Goal: Task Accomplishment & Management: Use online tool/utility

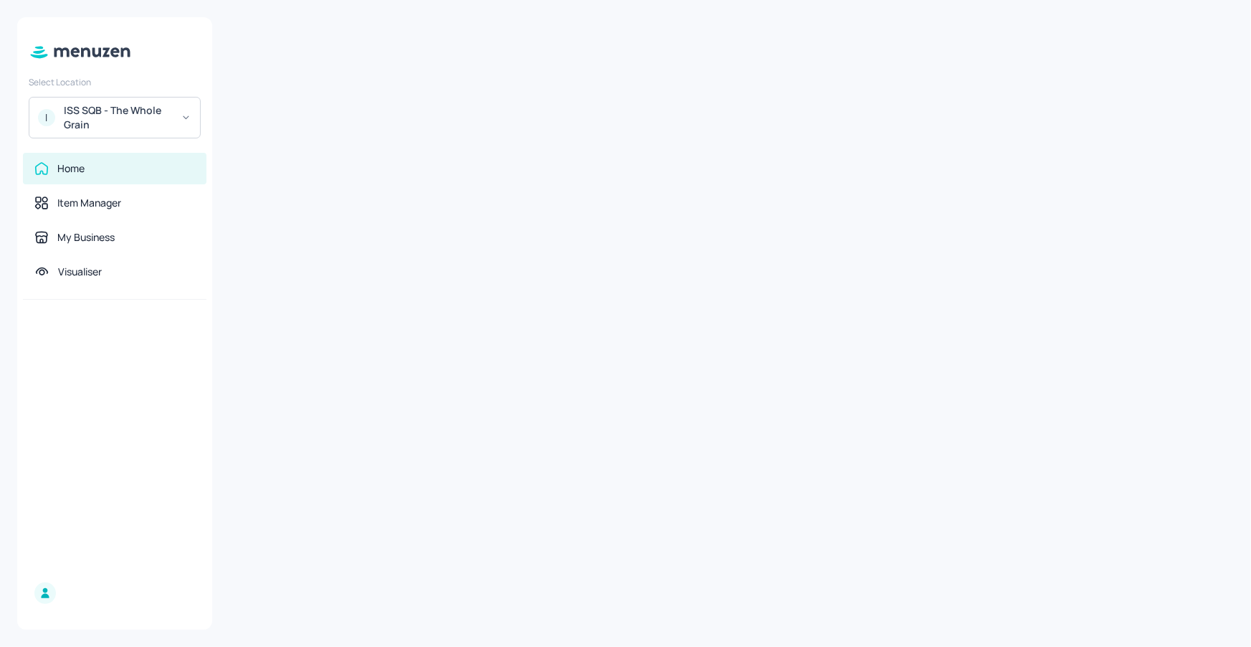
click at [157, 91] on div "Select Location I ISS SQB - The Whole Grain" at bounding box center [114, 104] width 195 height 68
click at [158, 117] on div "ISS SQB - The Whole Grain" at bounding box center [118, 117] width 108 height 29
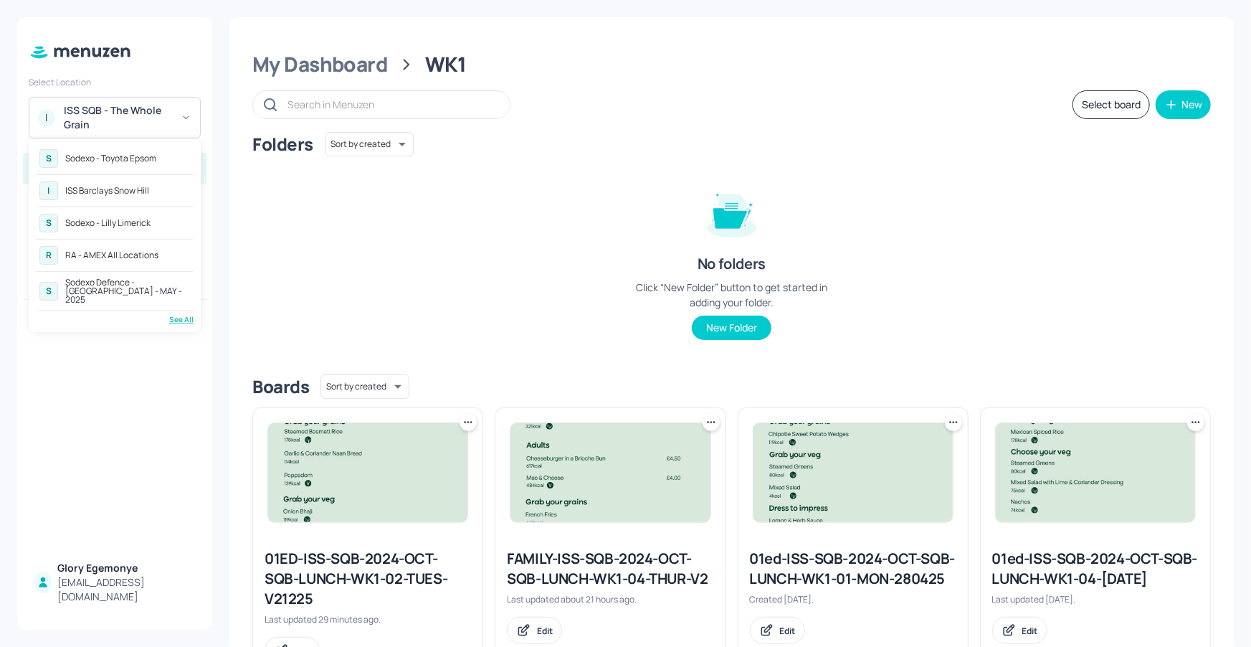
click at [107, 256] on div "RA - AMEX All Locations" at bounding box center [111, 255] width 93 height 9
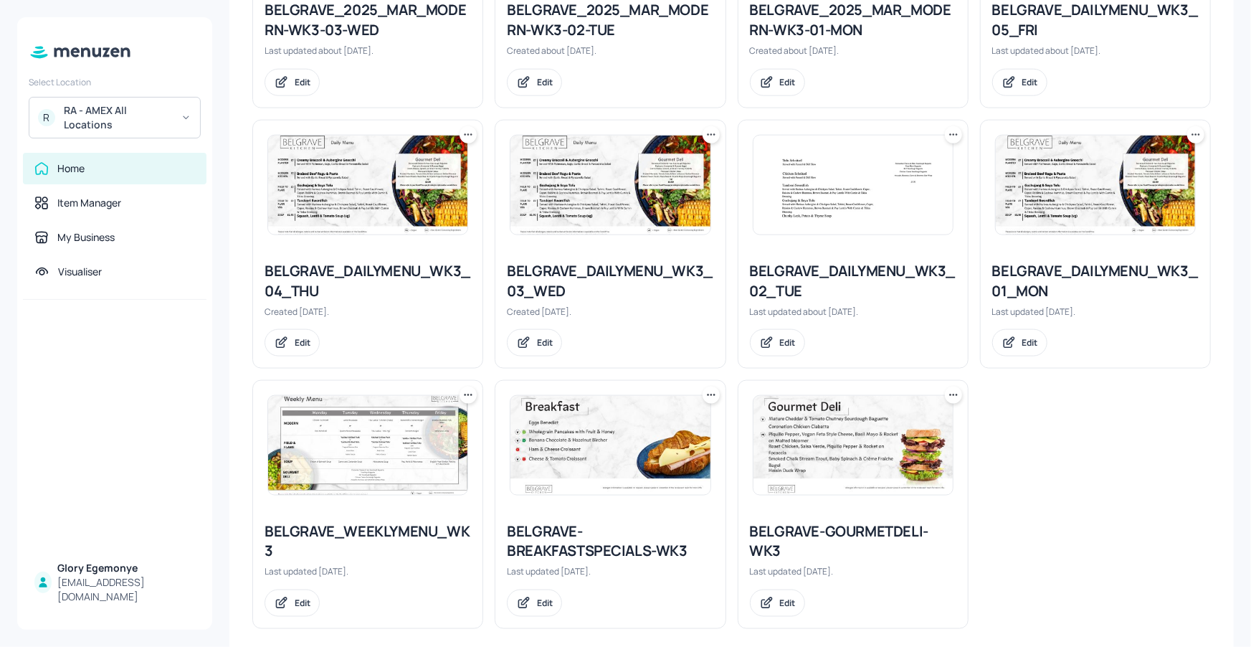
scroll to position [833, 0]
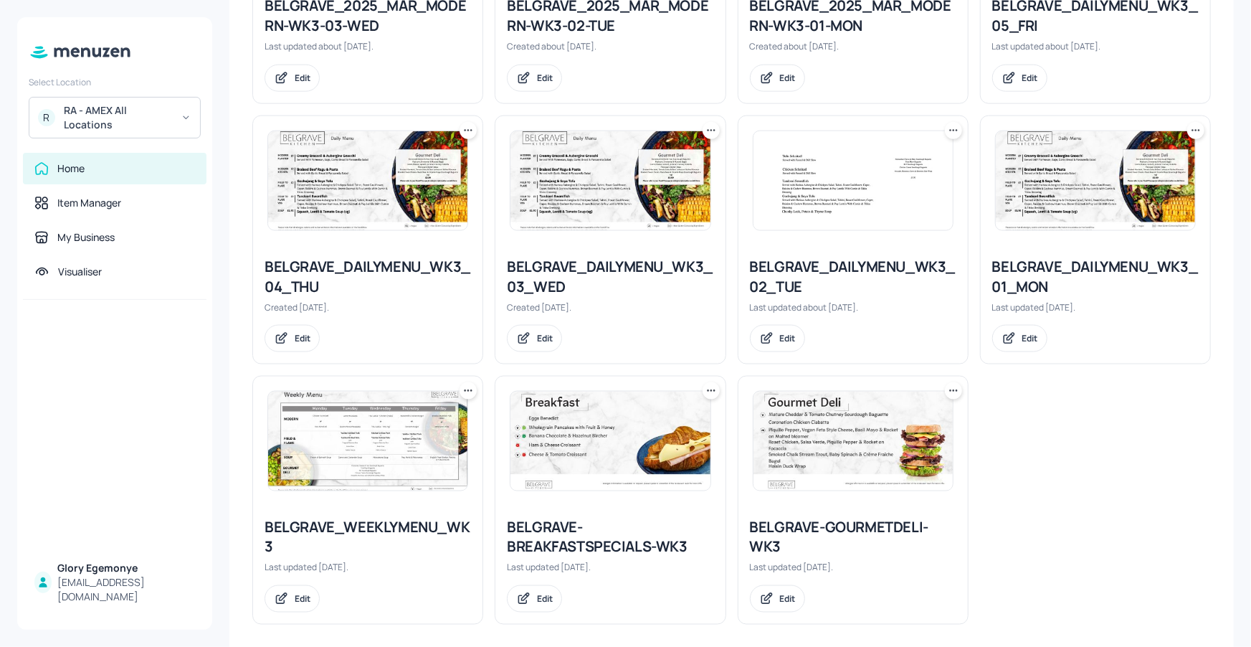
click at [947, 131] on icon at bounding box center [954, 130] width 14 height 14
click at [889, 184] on p "Duplicate" at bounding box center [880, 182] width 39 height 13
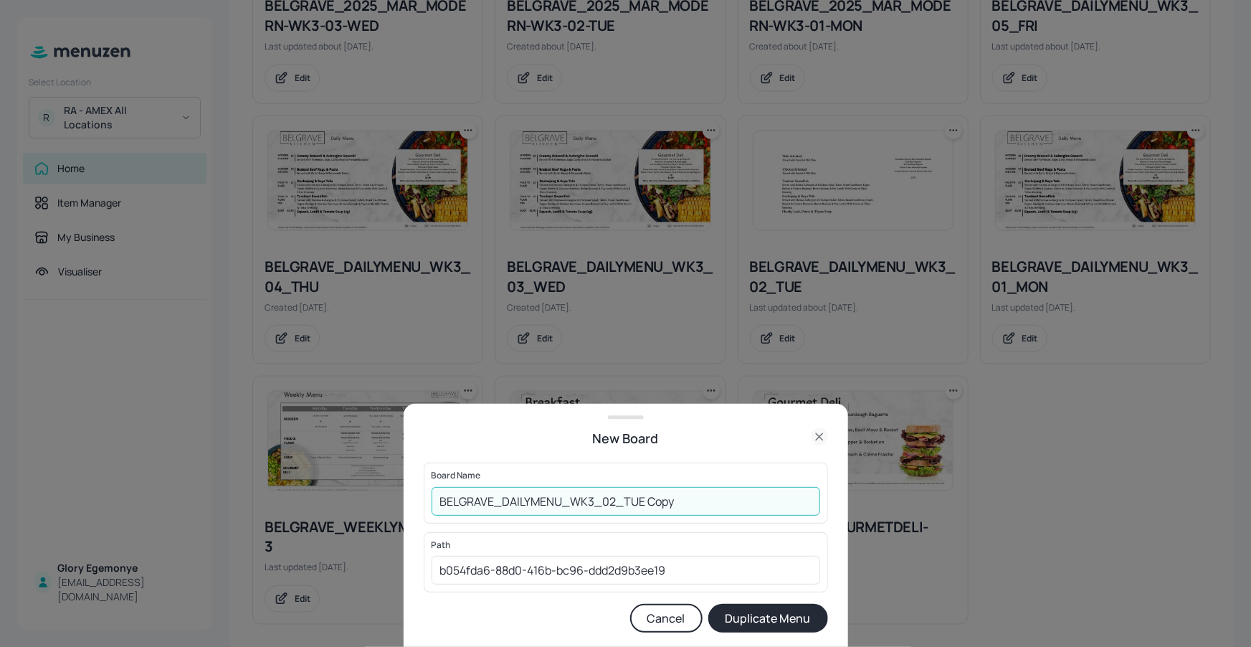
drag, startPoint x: 698, startPoint y: 506, endPoint x: 705, endPoint y: 489, distance: 18.0
click at [699, 504] on input "BELGRAVE_DAILYMENU_WK3_02_TUE Copy" at bounding box center [626, 501] width 389 height 29
click at [432, 494] on input "BELGRAVE_DAILYMENU_WK3_02_TUE120825" at bounding box center [626, 501] width 389 height 29
type input "01ED-BELGRAVE_DAILYMENU_WK3_02_TUE120825"
click at [738, 628] on button "Duplicate Menu" at bounding box center [769, 618] width 120 height 29
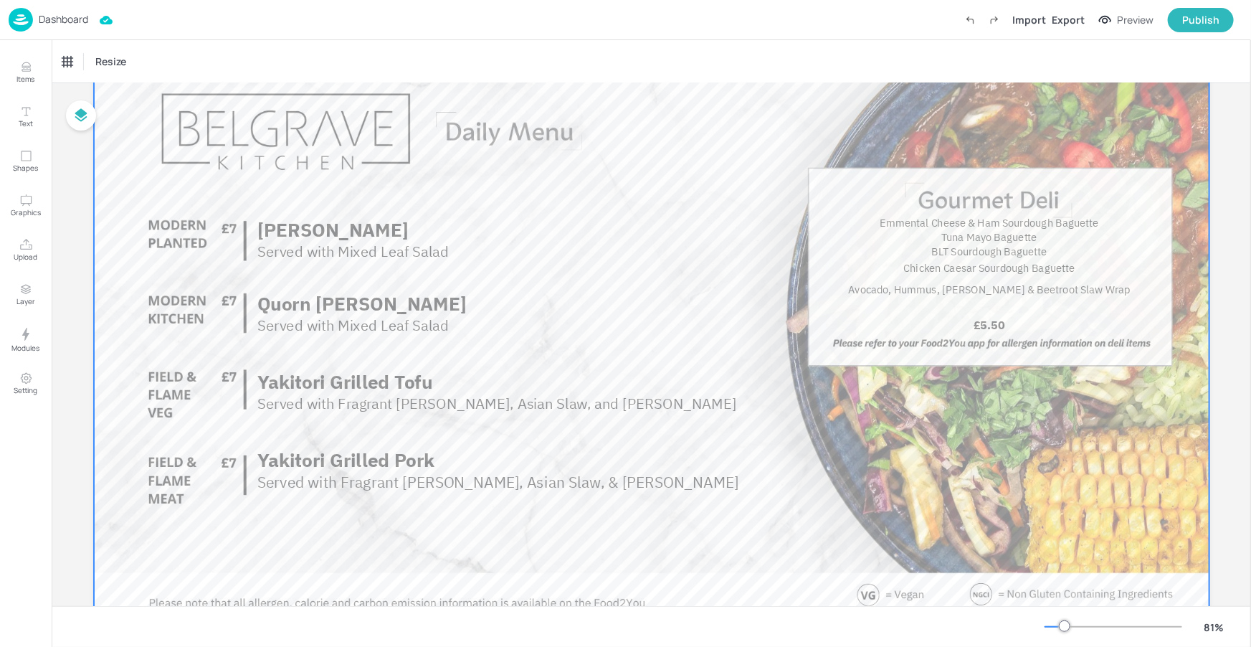
scroll to position [88, 0]
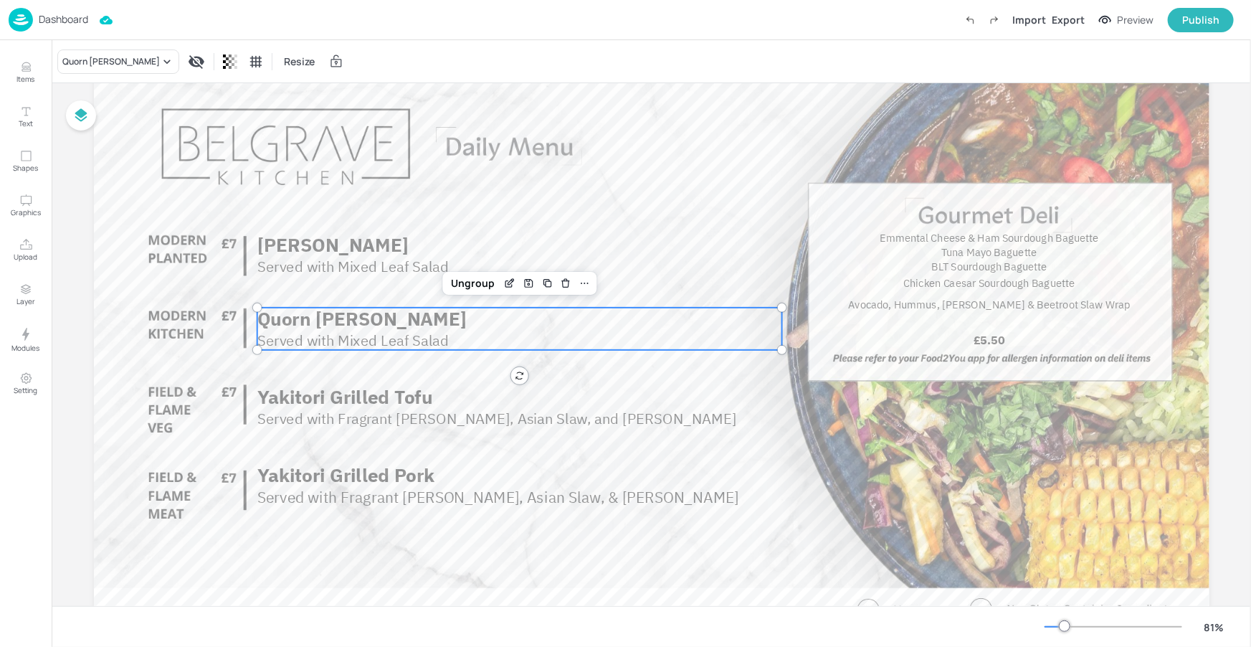
click at [441, 330] on p "Served with Mixed Leaf Salad" at bounding box center [518, 340] width 523 height 20
click at [111, 65] on div "Quorn [PERSON_NAME]" at bounding box center [111, 61] width 98 height 13
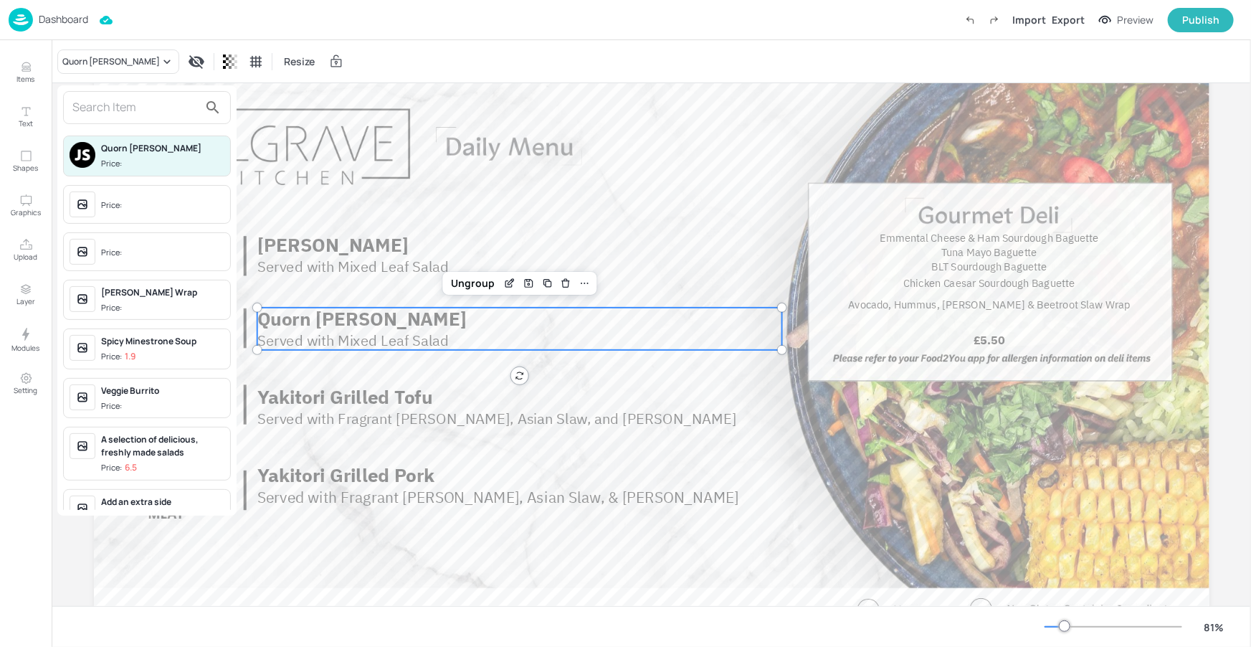
click at [121, 102] on input "text" at bounding box center [135, 107] width 126 height 23
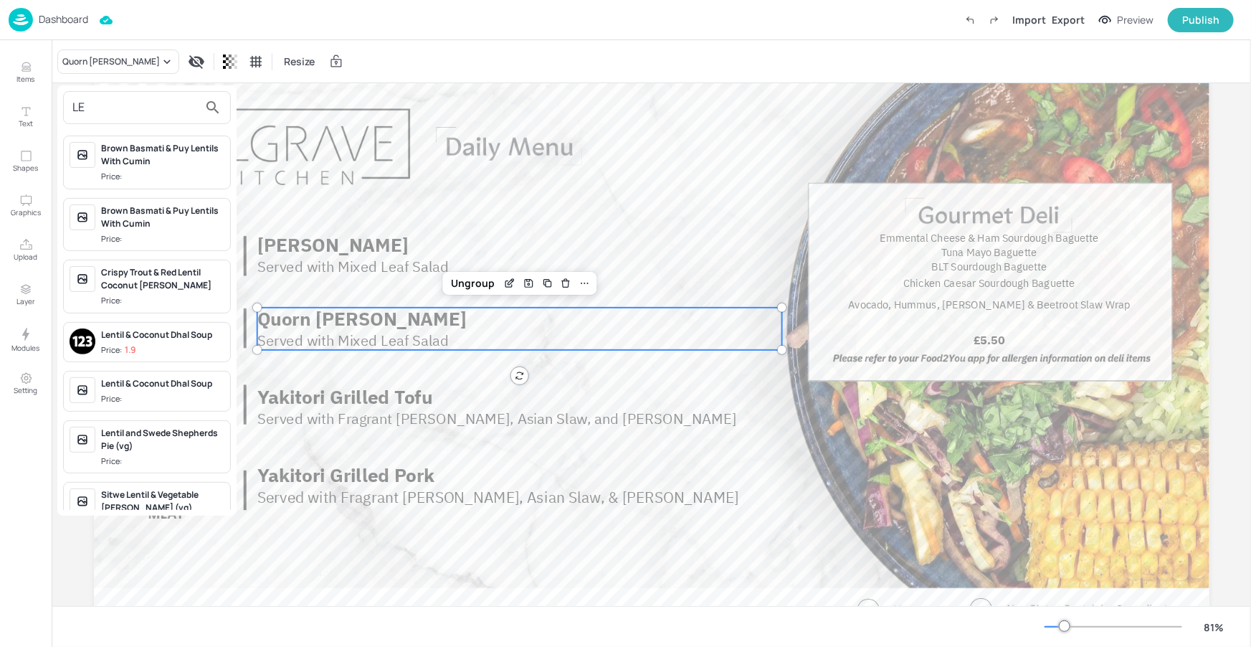
type input "L"
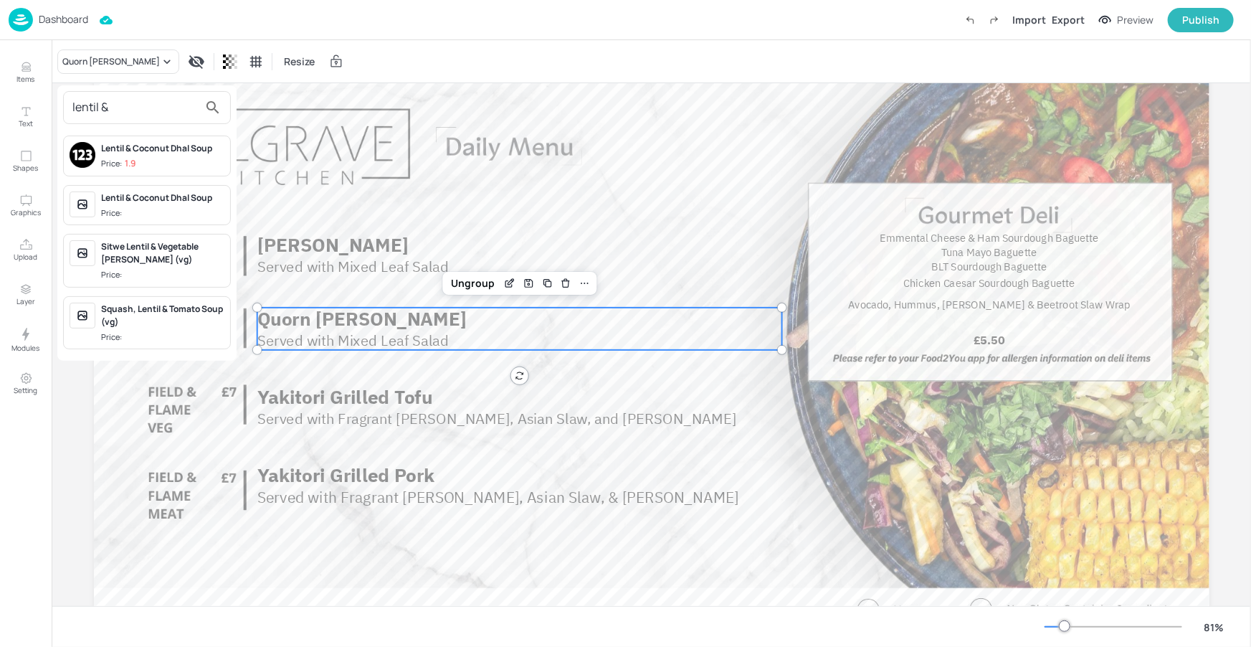
type input "lentil &"
click at [410, 321] on div at bounding box center [625, 323] width 1251 height 647
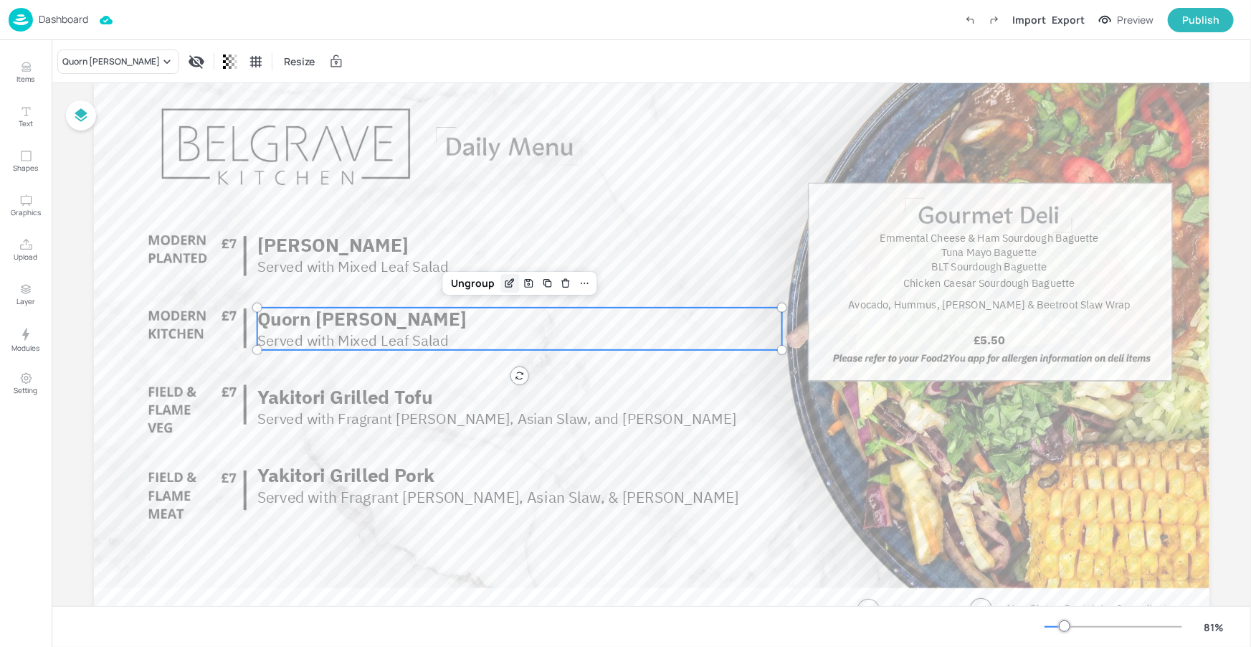
click at [509, 280] on icon "Edit Item" at bounding box center [510, 283] width 12 height 11
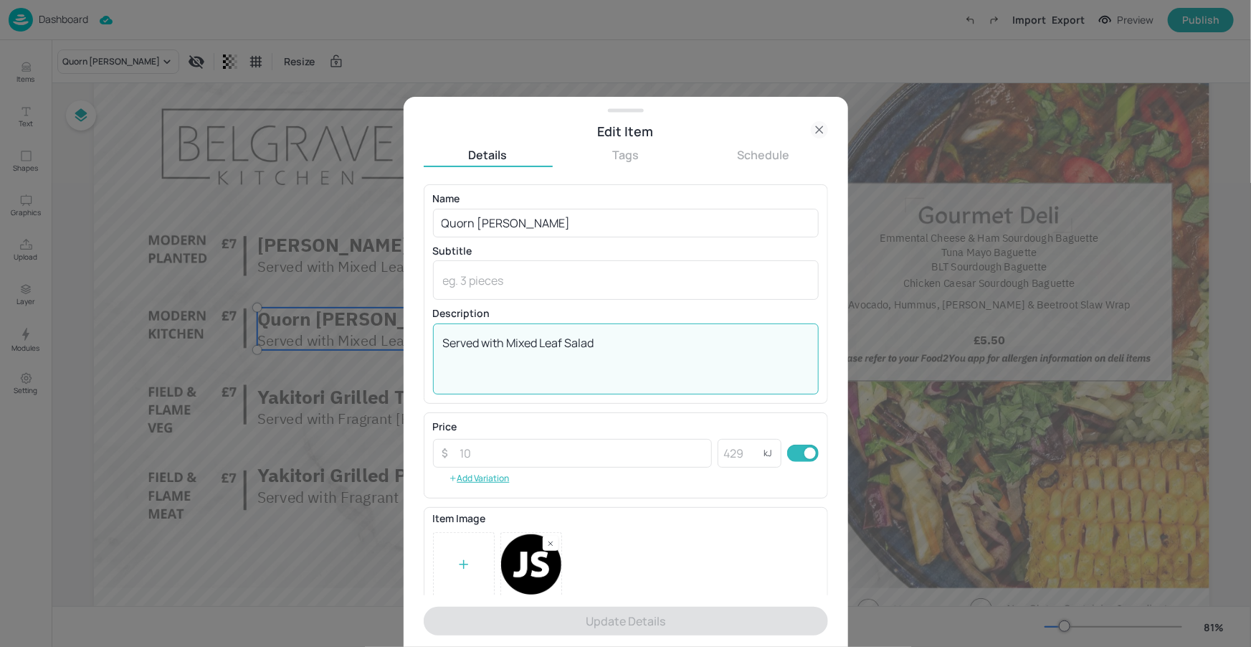
drag, startPoint x: 601, startPoint y: 345, endPoint x: 435, endPoint y: 342, distance: 165.7
click at [435, 342] on div "Served with Mixed Leaf Salad x ​" at bounding box center [626, 358] width 386 height 71
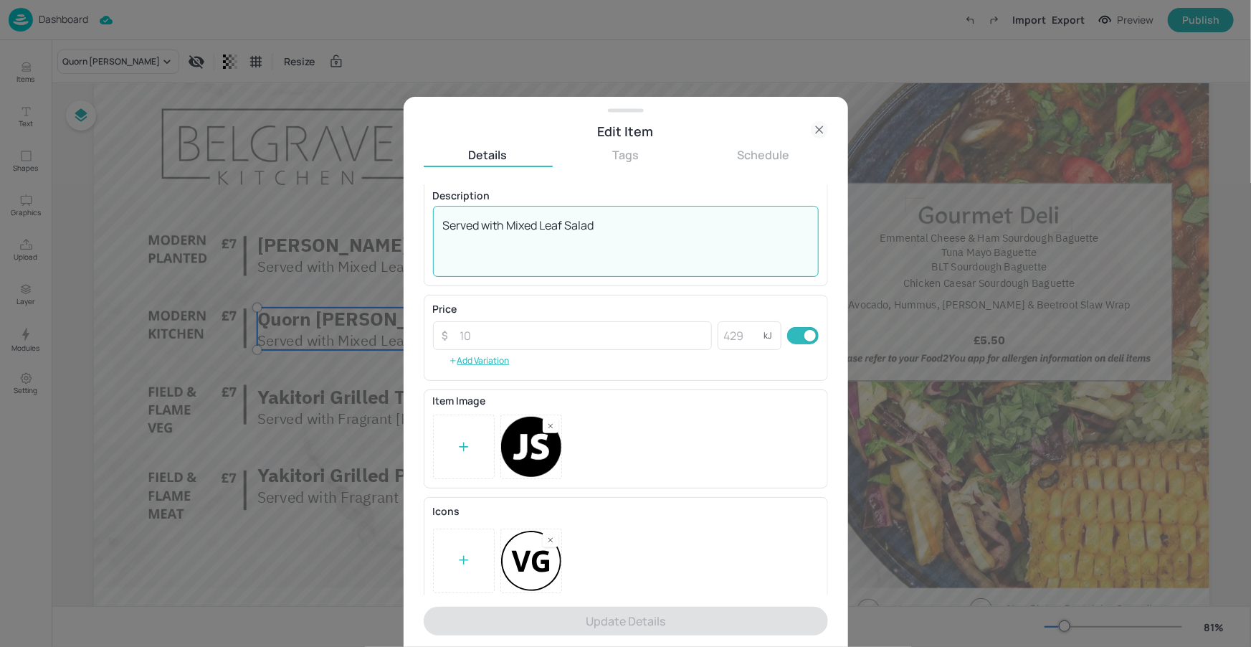
scroll to position [123, 0]
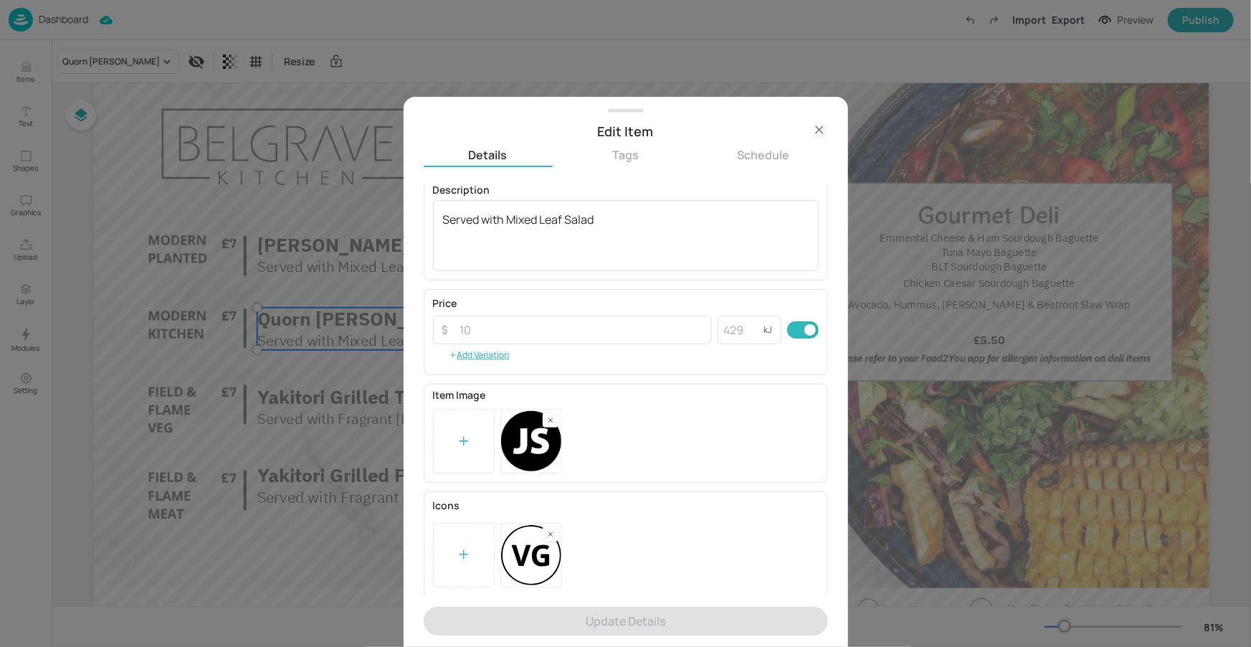
click at [815, 123] on icon at bounding box center [819, 129] width 17 height 17
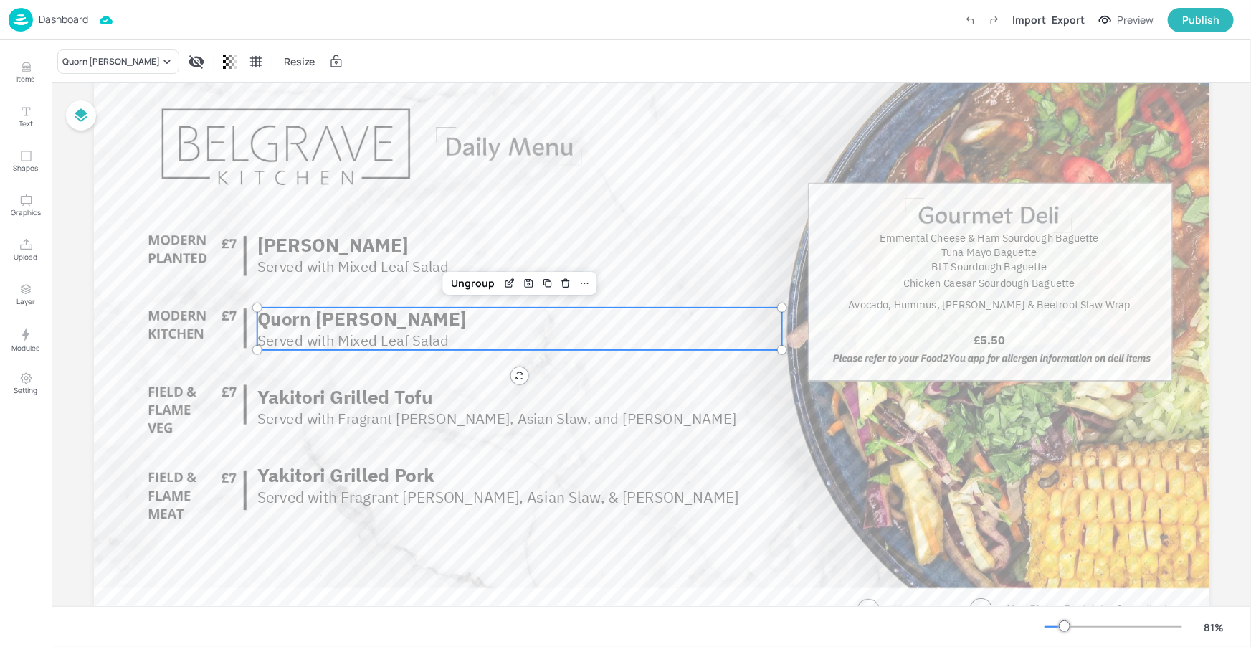
click at [361, 346] on span "Served with Mixed Leaf Salad" at bounding box center [352, 340] width 191 height 19
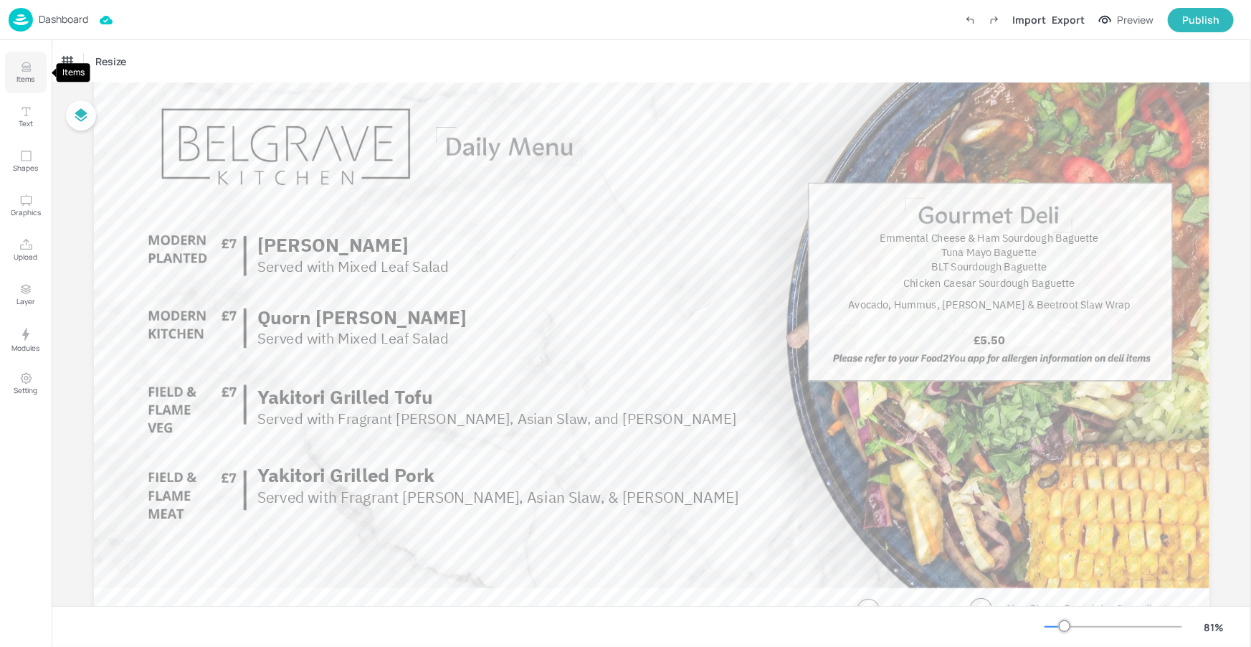
click at [39, 67] on button "Items" at bounding box center [26, 73] width 42 height 42
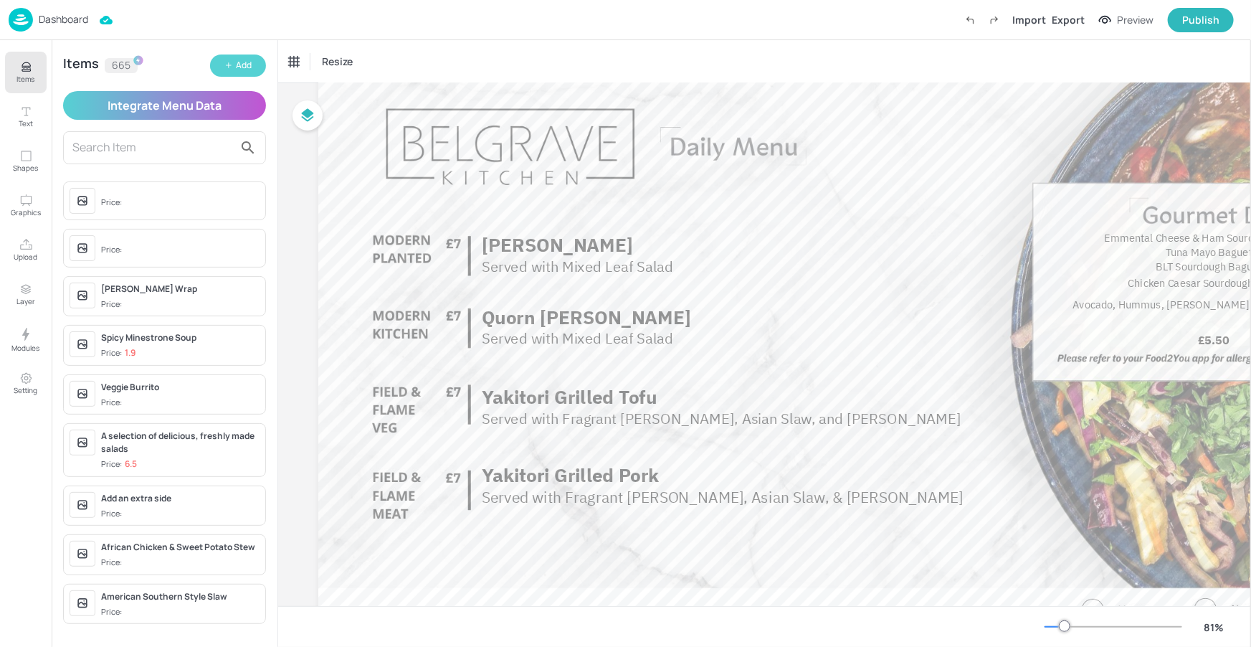
click at [227, 62] on icon "button" at bounding box center [228, 65] width 9 height 9
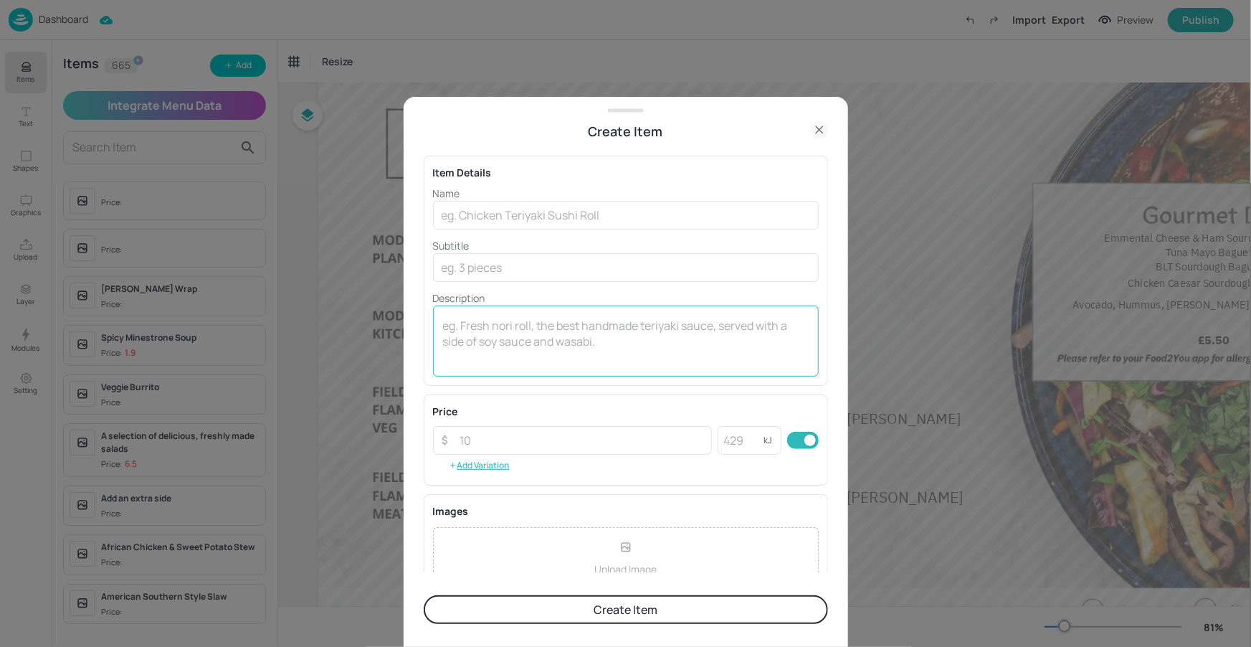
click at [496, 321] on textarea at bounding box center [626, 341] width 366 height 47
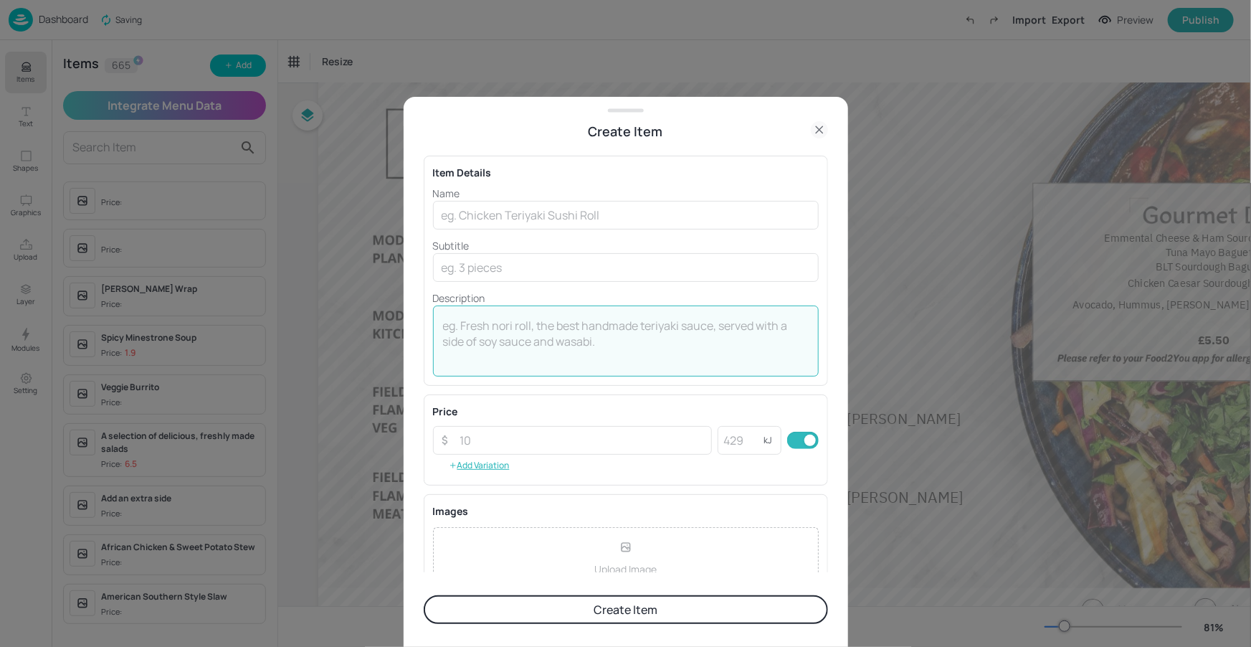
paste textarea "Served with Mixed Leaf Salad"
type textarea "Served with Mixed Leaf Salad"
click at [507, 207] on input "text" at bounding box center [626, 215] width 386 height 29
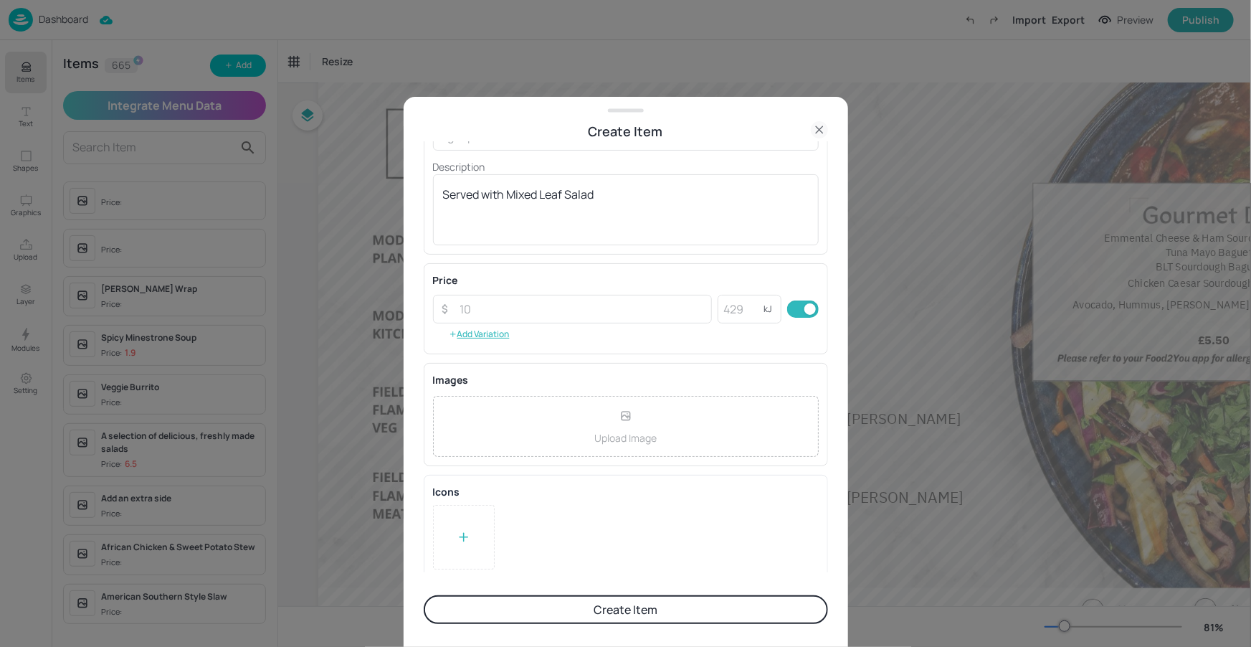
scroll to position [136, 0]
type input "Lentil & [PERSON_NAME]"
click at [481, 534] on div at bounding box center [464, 532] width 62 height 65
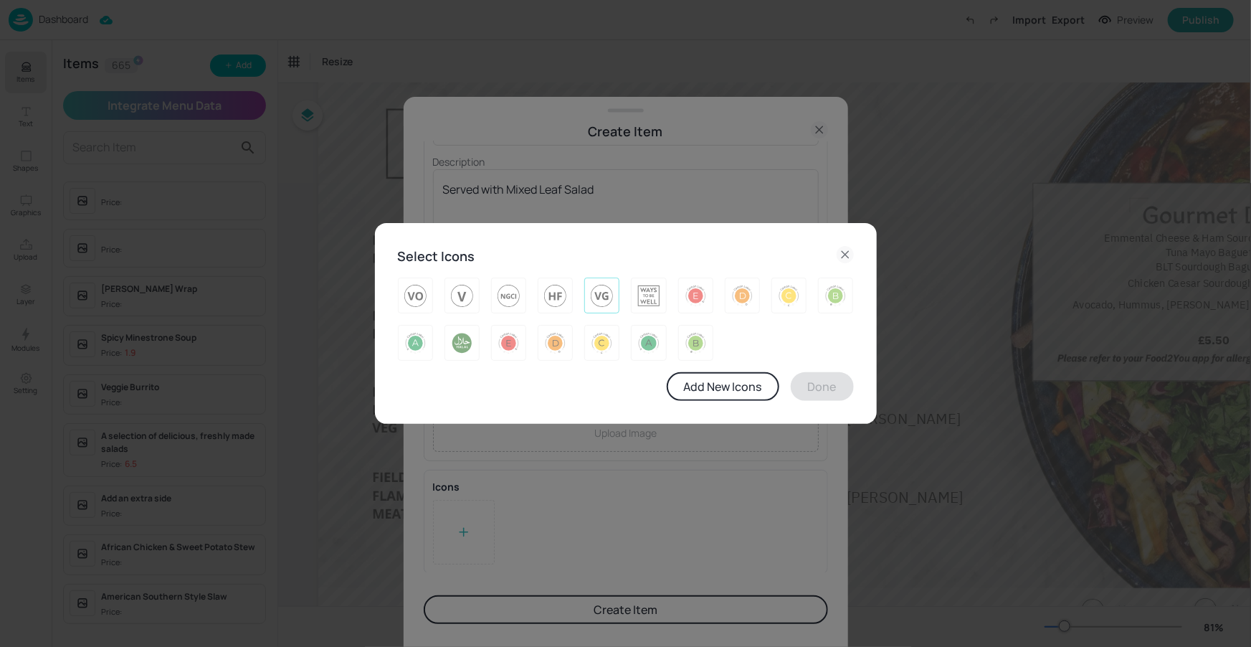
click at [597, 293] on img at bounding box center [602, 295] width 22 height 23
click at [833, 397] on button "Done" at bounding box center [822, 386] width 63 height 29
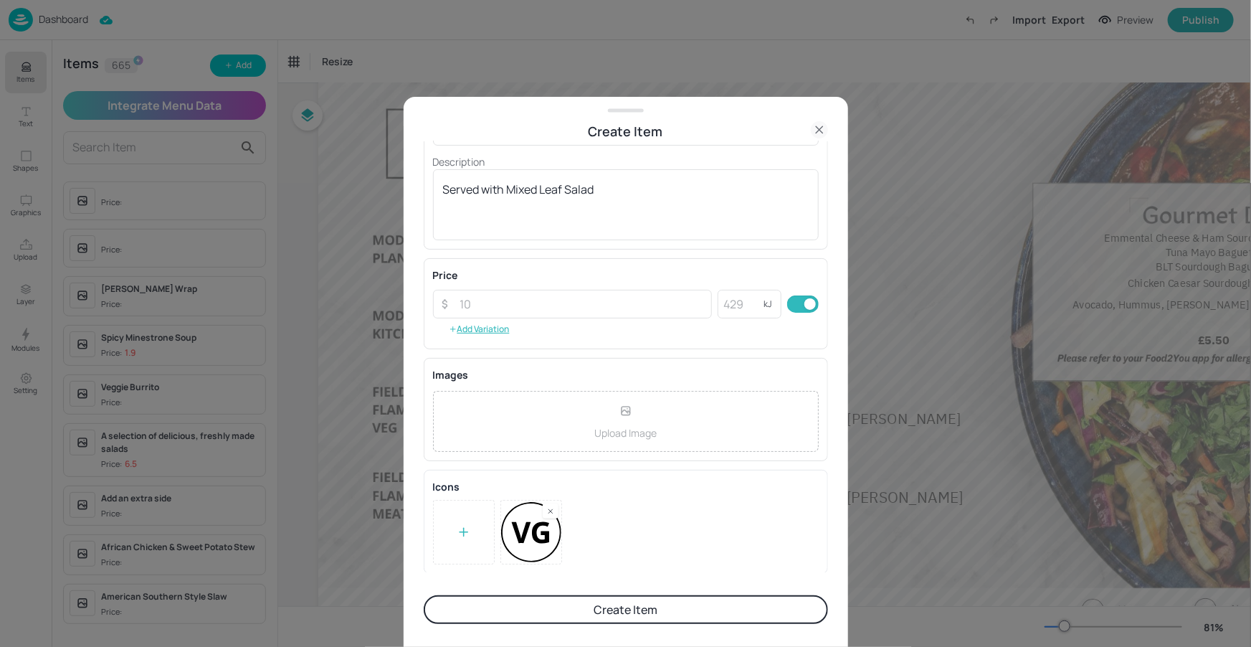
click at [580, 602] on button "Create Item" at bounding box center [626, 609] width 404 height 29
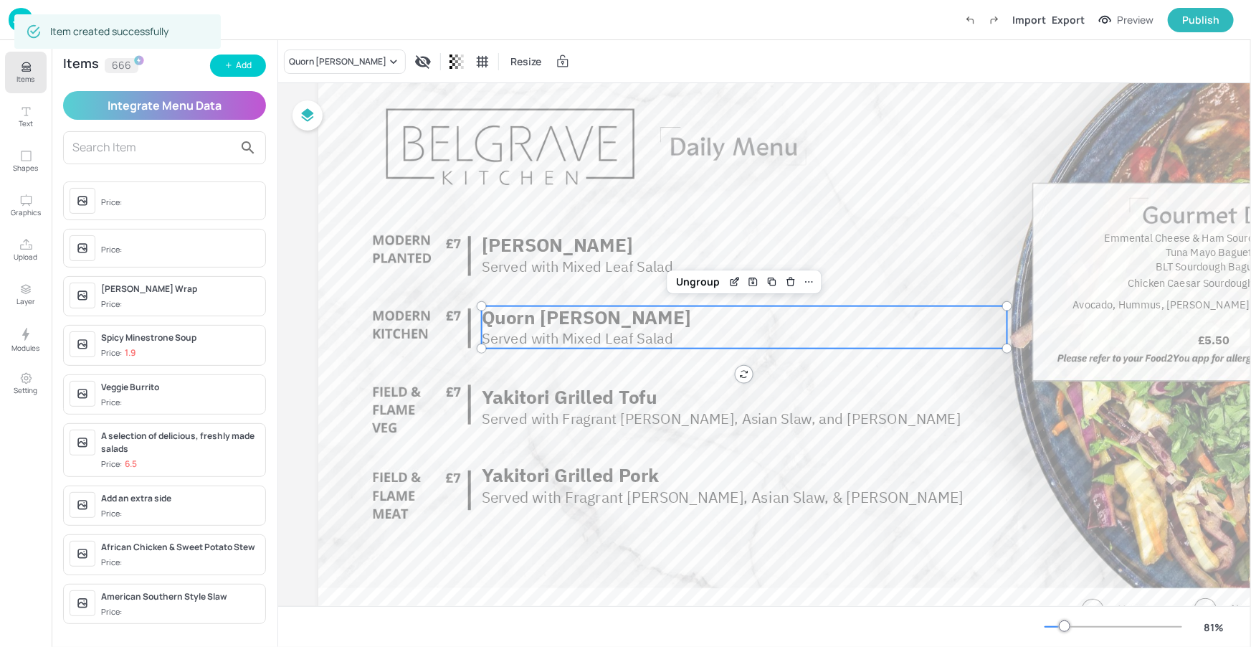
click at [541, 338] on span "Served with Mixed Leaf Salad" at bounding box center [577, 337] width 191 height 19
click at [17, 74] on p "Items" at bounding box center [26, 79] width 18 height 10
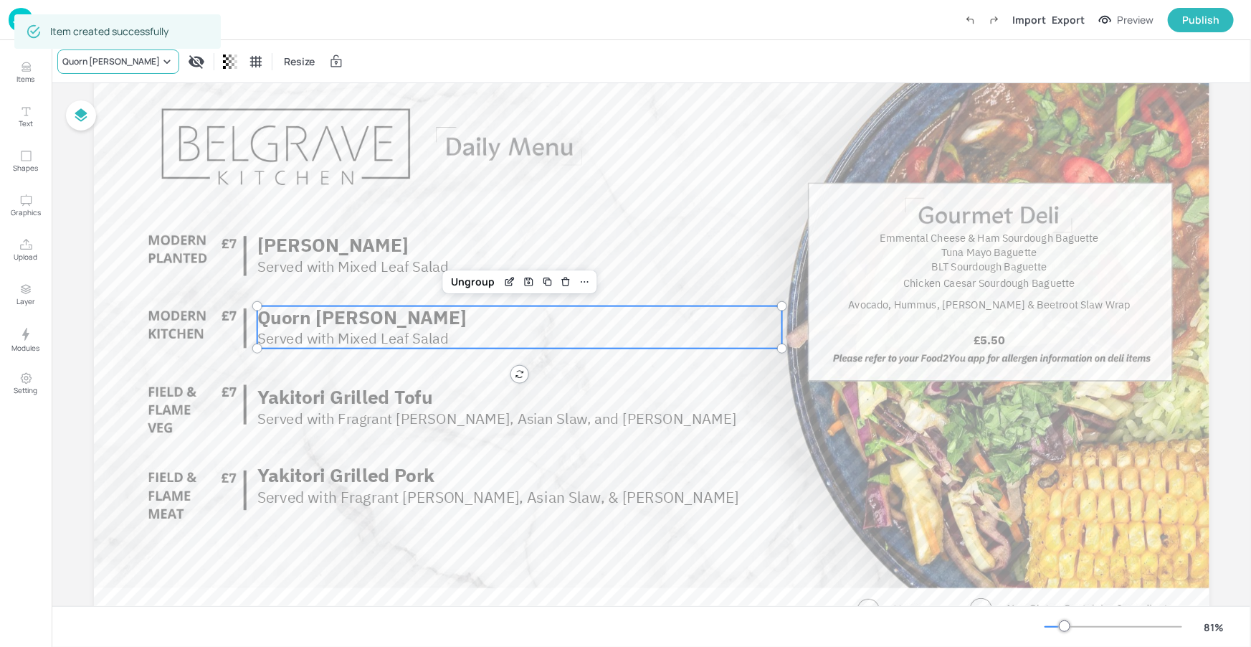
click at [144, 64] on div "Quorn [PERSON_NAME]" at bounding box center [111, 61] width 98 height 13
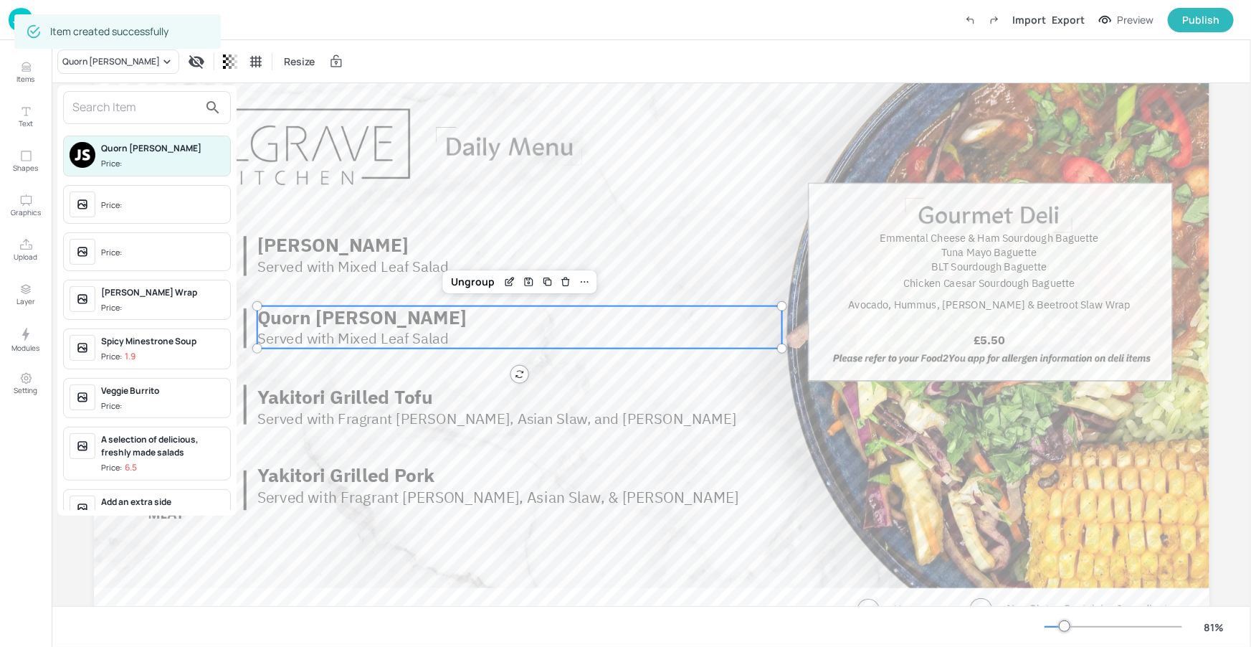
click at [179, 118] on input "text" at bounding box center [135, 107] width 126 height 23
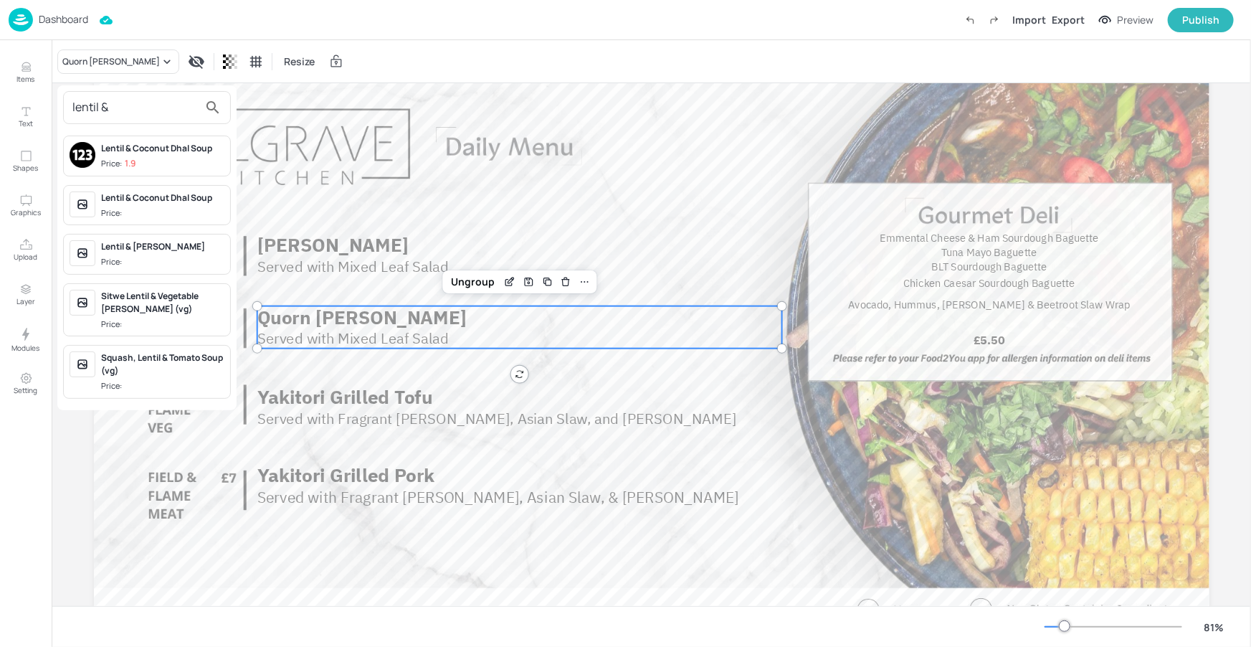
type input "lentil &"
click at [161, 245] on div "Lentil & [PERSON_NAME]" at bounding box center [162, 246] width 123 height 13
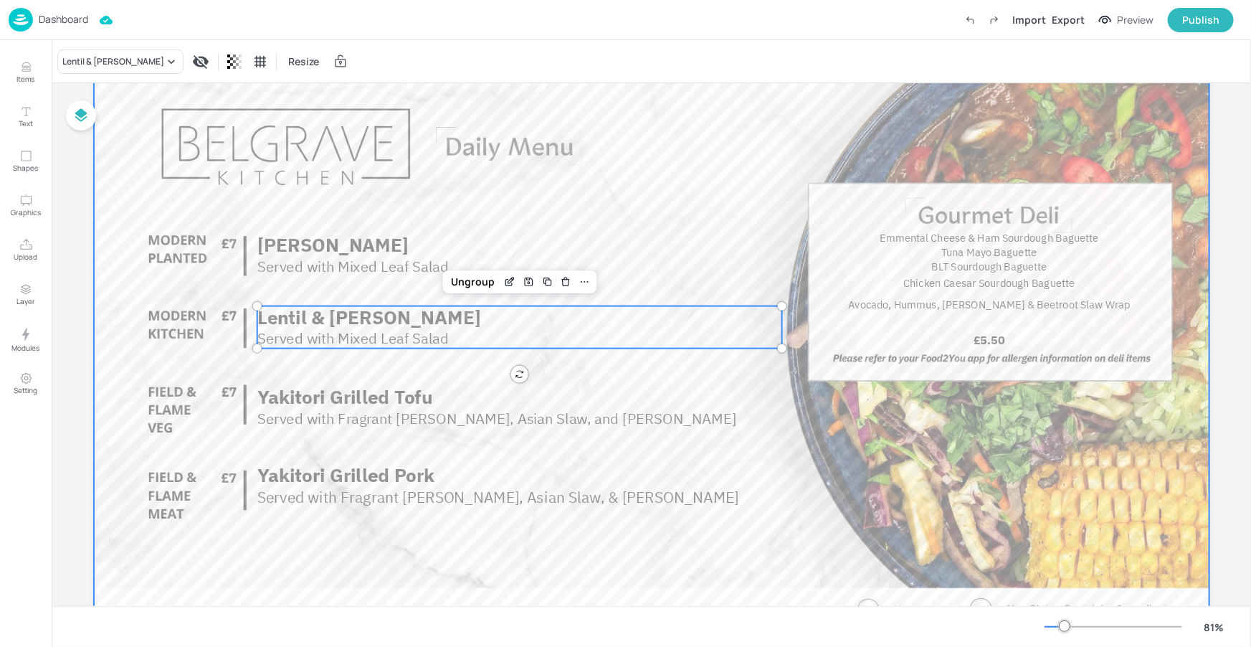
click at [602, 221] on div at bounding box center [652, 355] width 1116 height 628
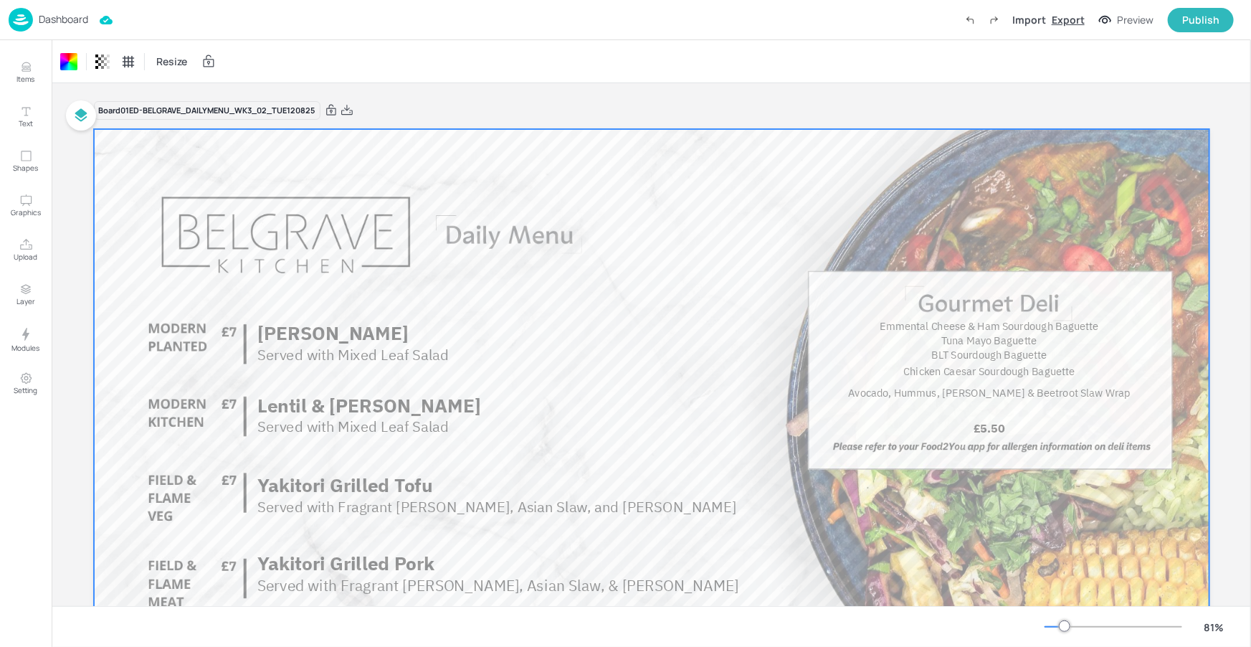
click at [1065, 22] on div "Export" at bounding box center [1068, 19] width 33 height 15
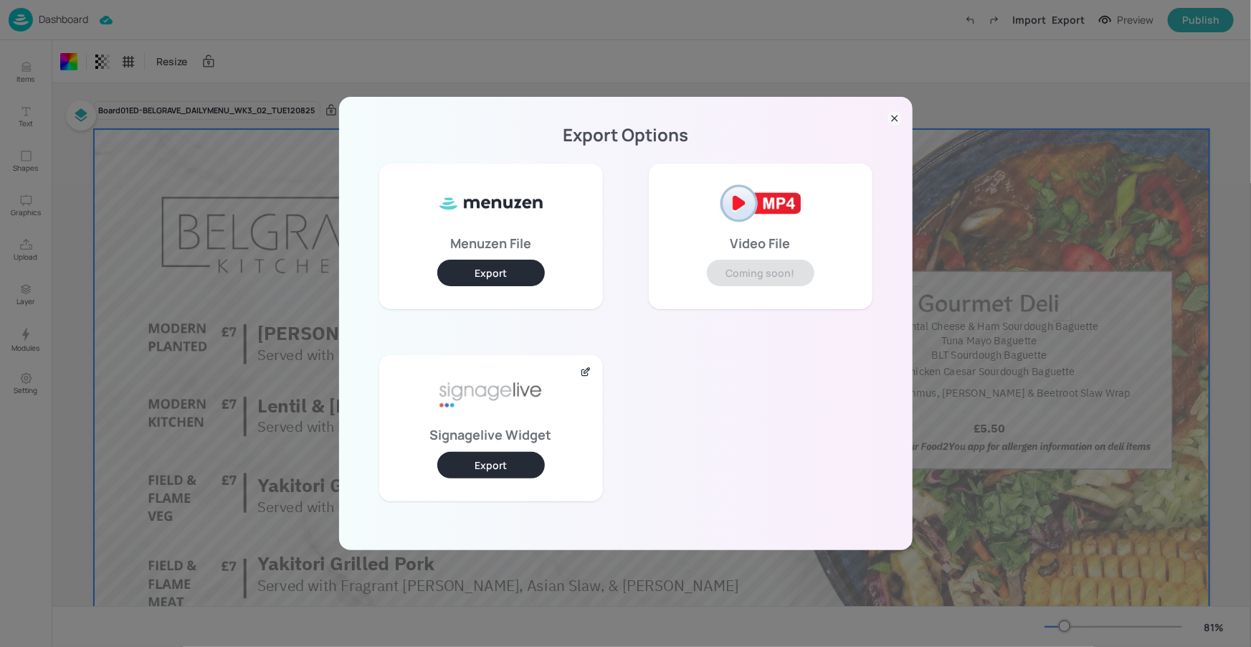
drag, startPoint x: 533, startPoint y: 456, endPoint x: 559, endPoint y: 440, distance: 30.9
click at [533, 456] on button "Export" at bounding box center [491, 465] width 108 height 27
click at [897, 115] on icon at bounding box center [895, 118] width 6 height 6
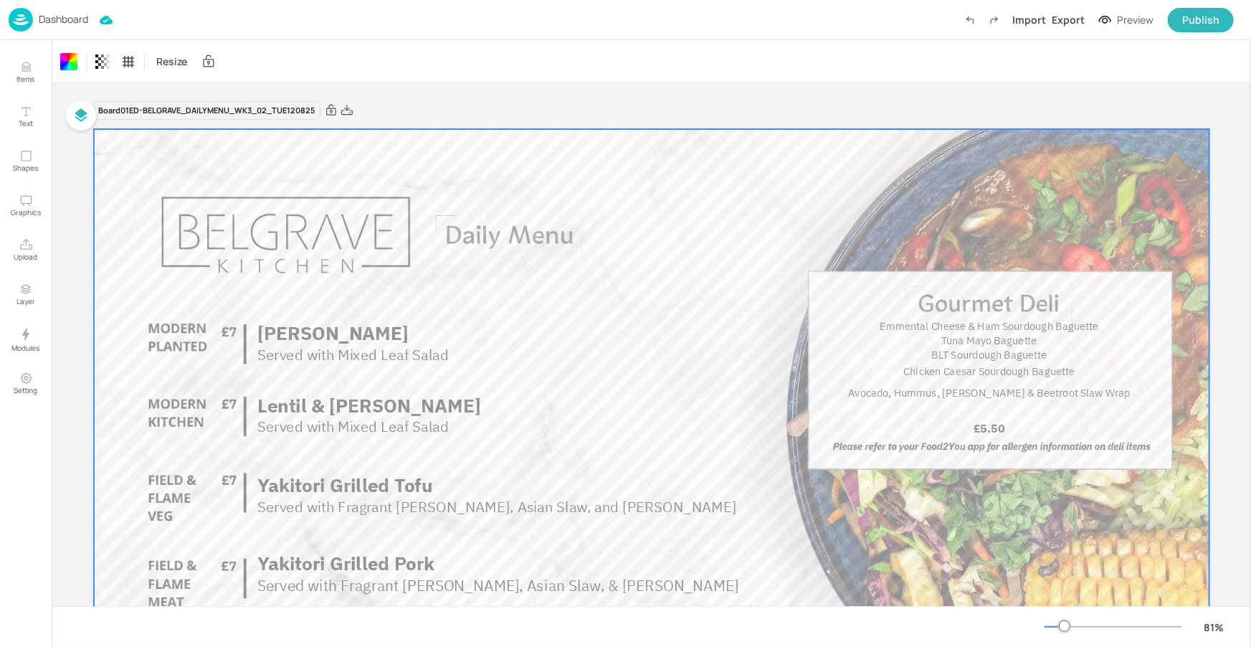
click at [59, 15] on p "Dashboard" at bounding box center [63, 19] width 49 height 10
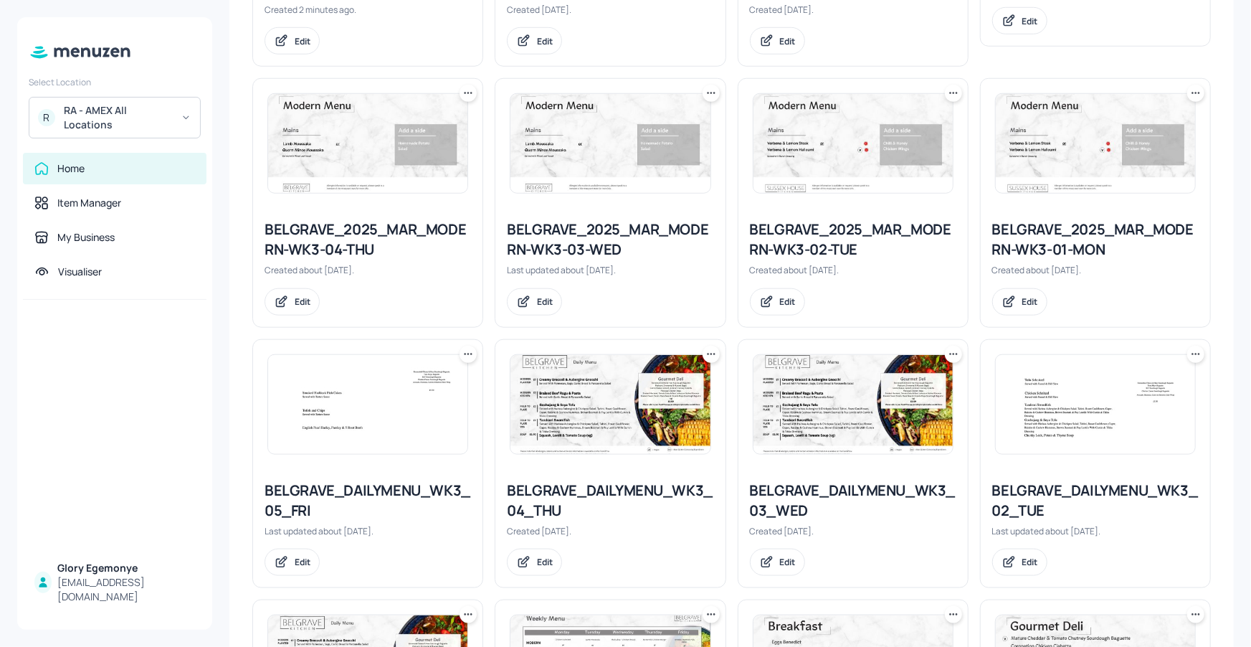
scroll to position [608, 0]
click at [947, 92] on icon at bounding box center [954, 94] width 14 height 14
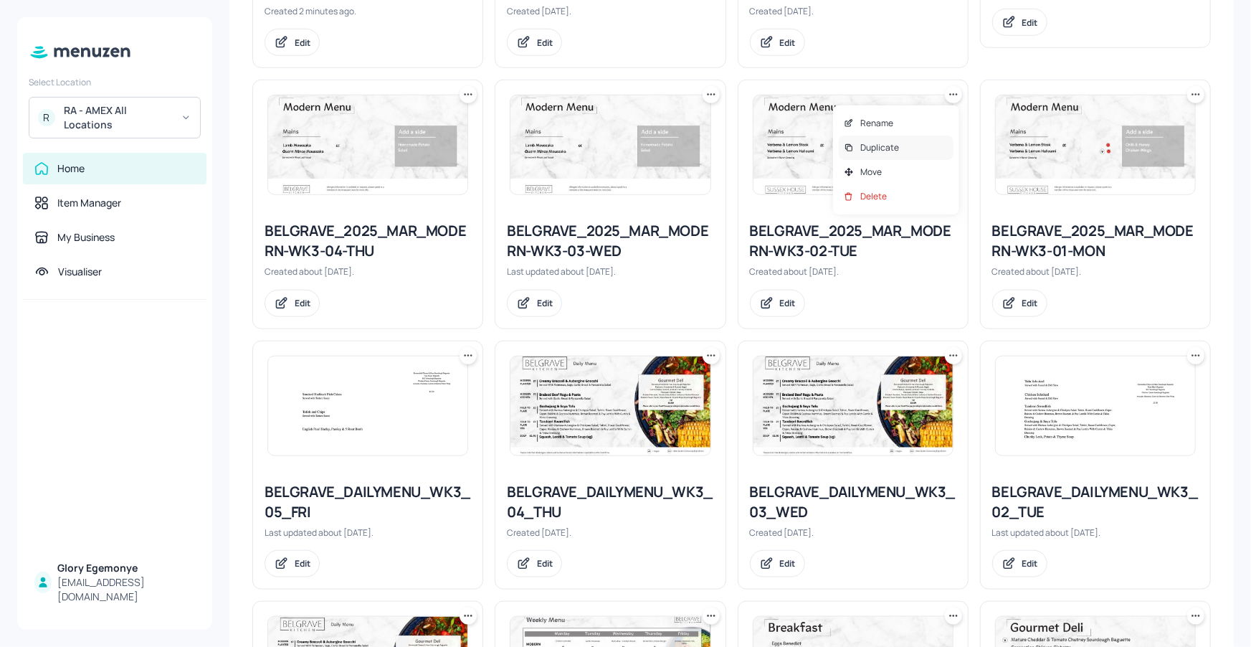
click at [891, 148] on p "Duplicate" at bounding box center [880, 147] width 39 height 13
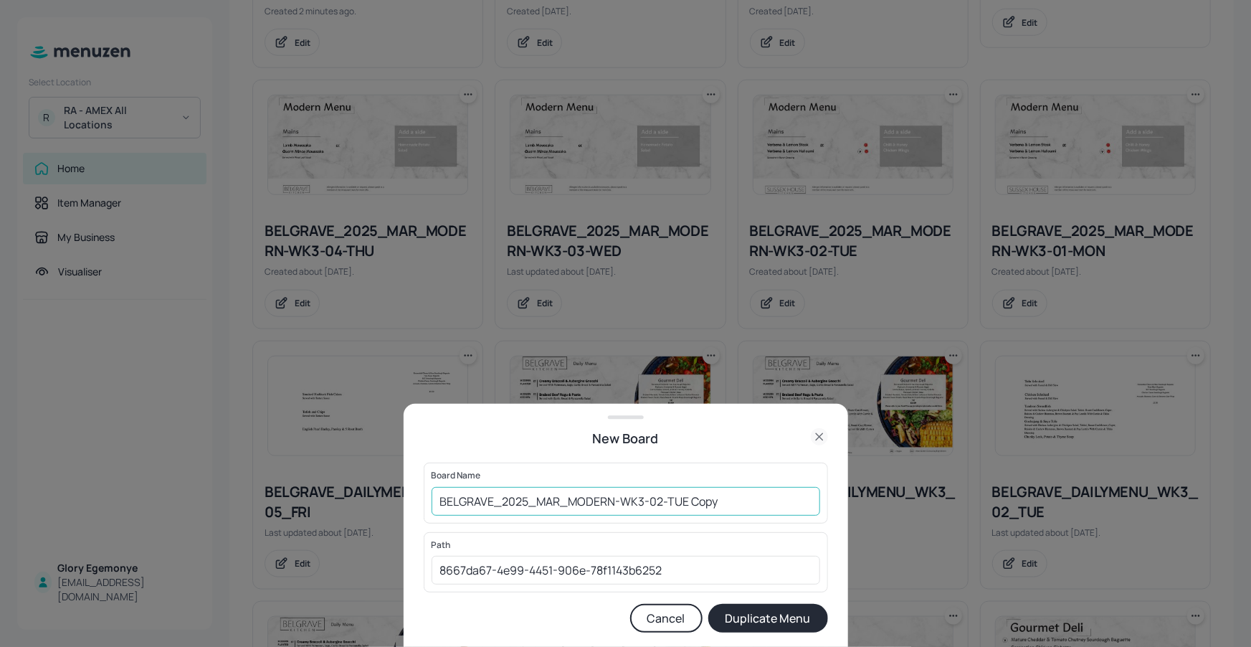
click at [733, 496] on input "BELGRAVE_2025_MAR_MODERN-WK3-02-TUE Copy" at bounding box center [626, 501] width 389 height 29
click at [435, 499] on input "BELGRAVE_2025_MAR_MODERN-WK3-02-[DATE]" at bounding box center [626, 501] width 389 height 29
type input "01ED-BELGRAVE_2025_MAR_MODERN-WK3-02-[DATE]"
click at [830, 610] on div "New Board Board Name 01ED-BELGRAVE_2025_MAR_MODERN-WK3-02-[DATE] ​ Path 8667da6…" at bounding box center [626, 525] width 445 height 243
click at [797, 602] on form "Board Name 01ED-BELGRAVE_2025_MAR_MODERN-WK3-02-[DATE] ​ Path 8667da67-4e99-445…" at bounding box center [626, 548] width 404 height 170
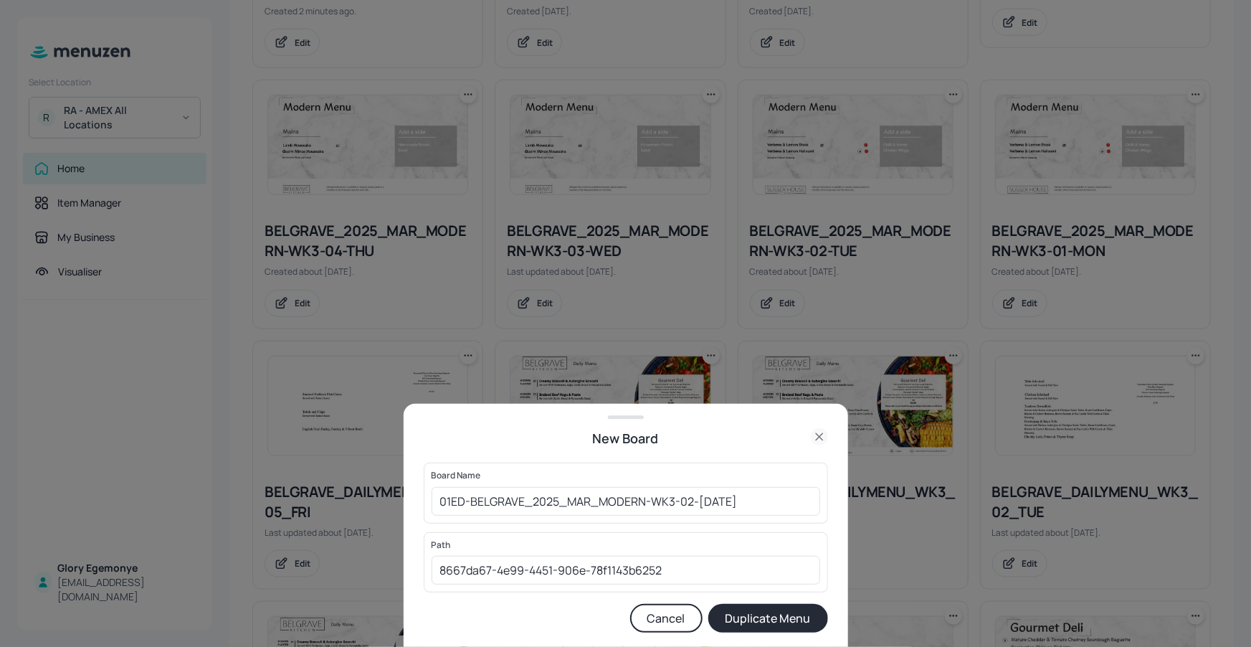
click at [802, 607] on button "Duplicate Menu" at bounding box center [769, 618] width 120 height 29
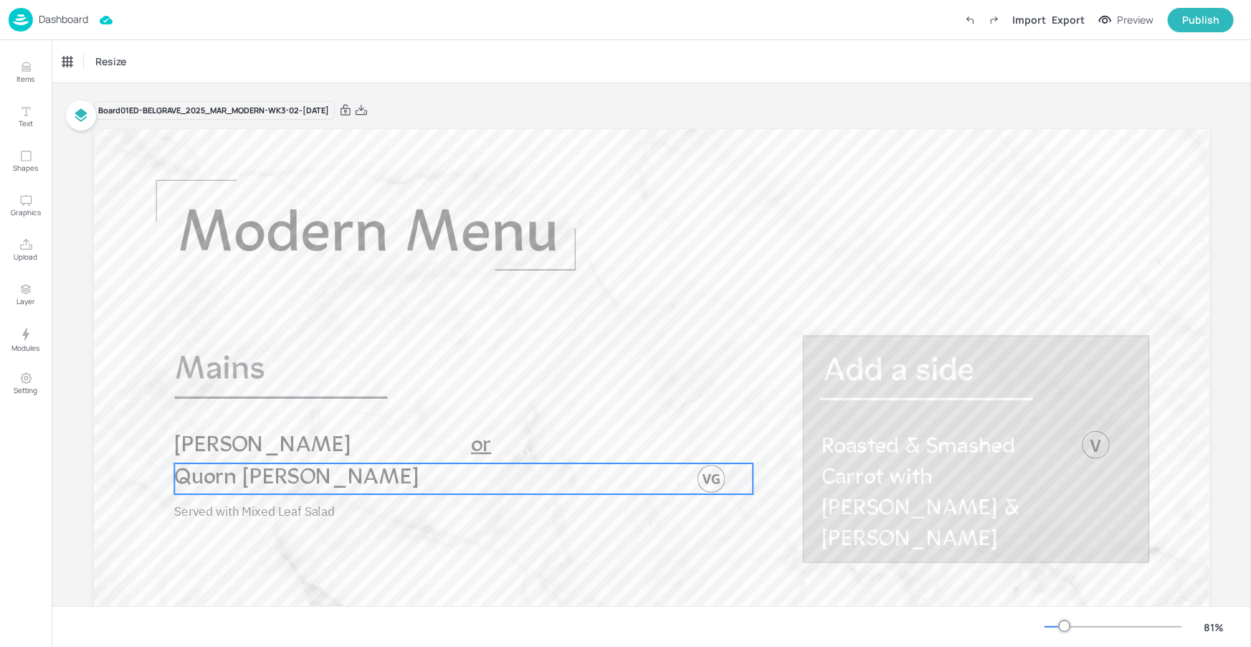
click at [293, 477] on span "Quorn [PERSON_NAME]" at bounding box center [296, 478] width 245 height 23
click at [128, 62] on div "Quorn [PERSON_NAME]" at bounding box center [111, 61] width 98 height 13
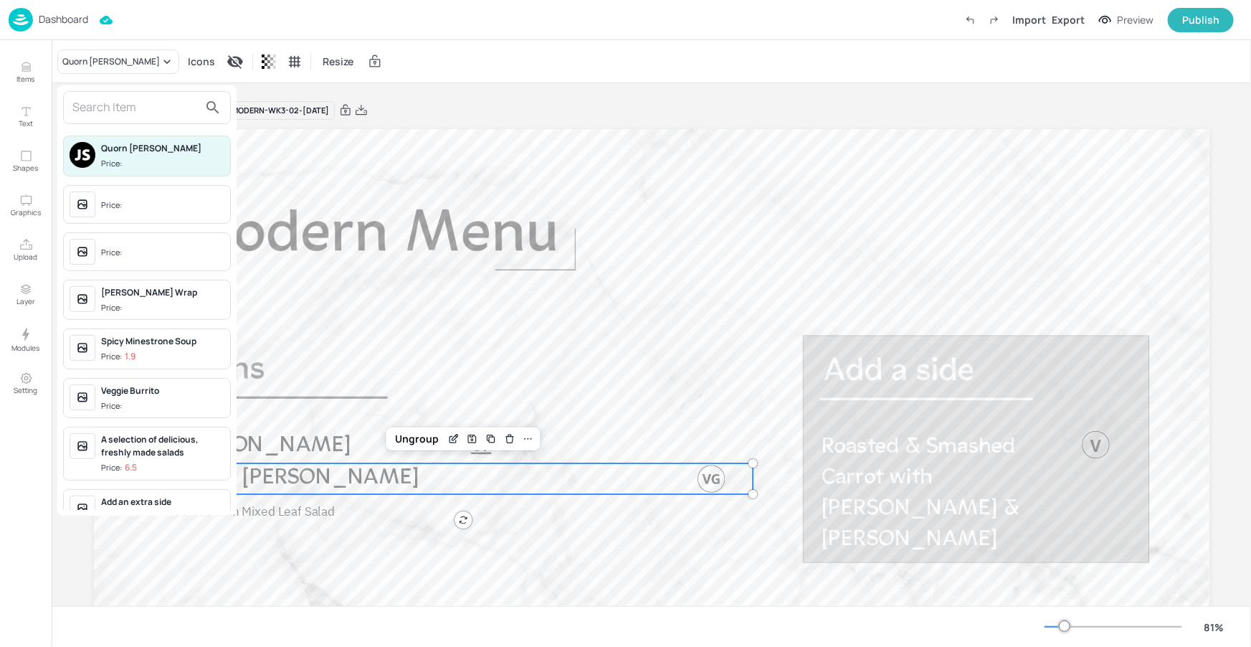
click at [138, 112] on input "text" at bounding box center [135, 107] width 126 height 23
type input "S"
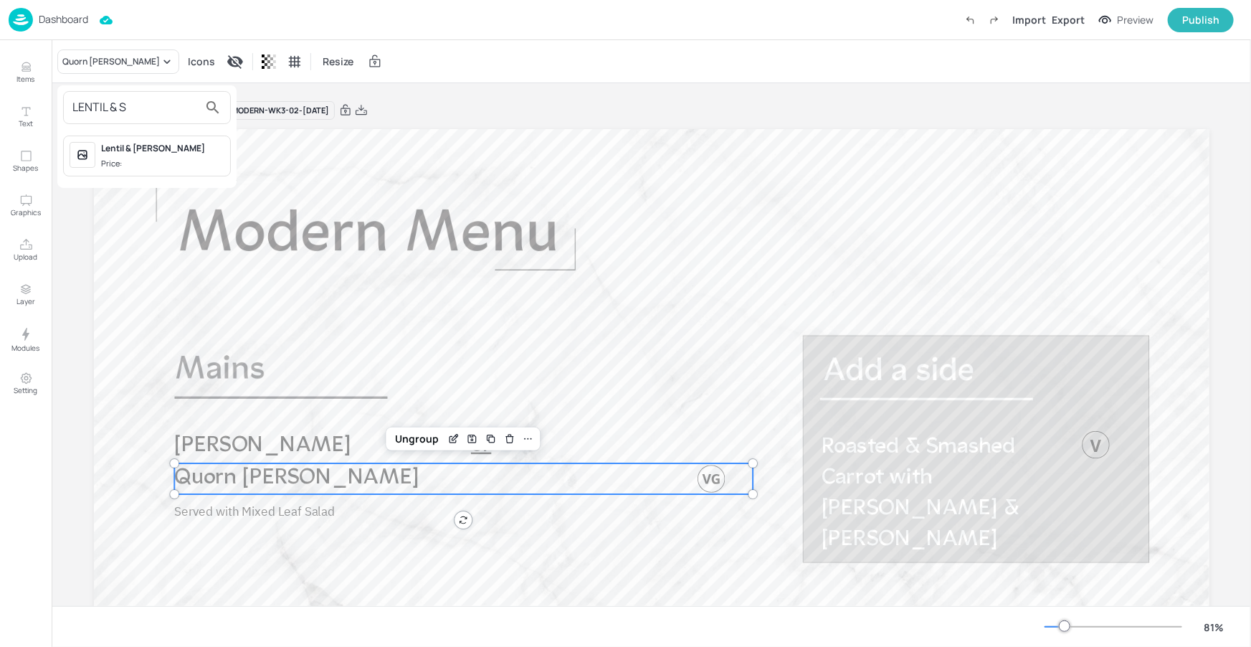
type input "LENTIL & S"
click at [202, 168] on span "Price:" at bounding box center [162, 164] width 123 height 12
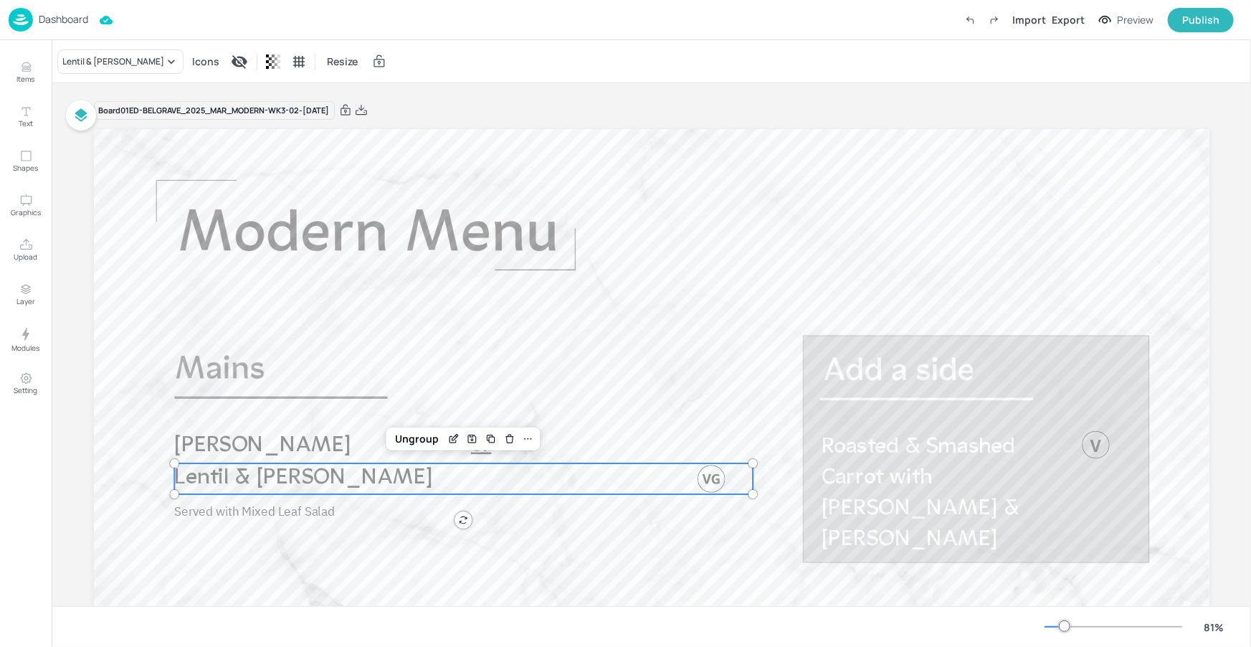
click at [492, 117] on div "Board 01ED-BELGRAVE_2025_MAR_MODERN-WK3-02-TUE120825" at bounding box center [652, 110] width 1116 height 20
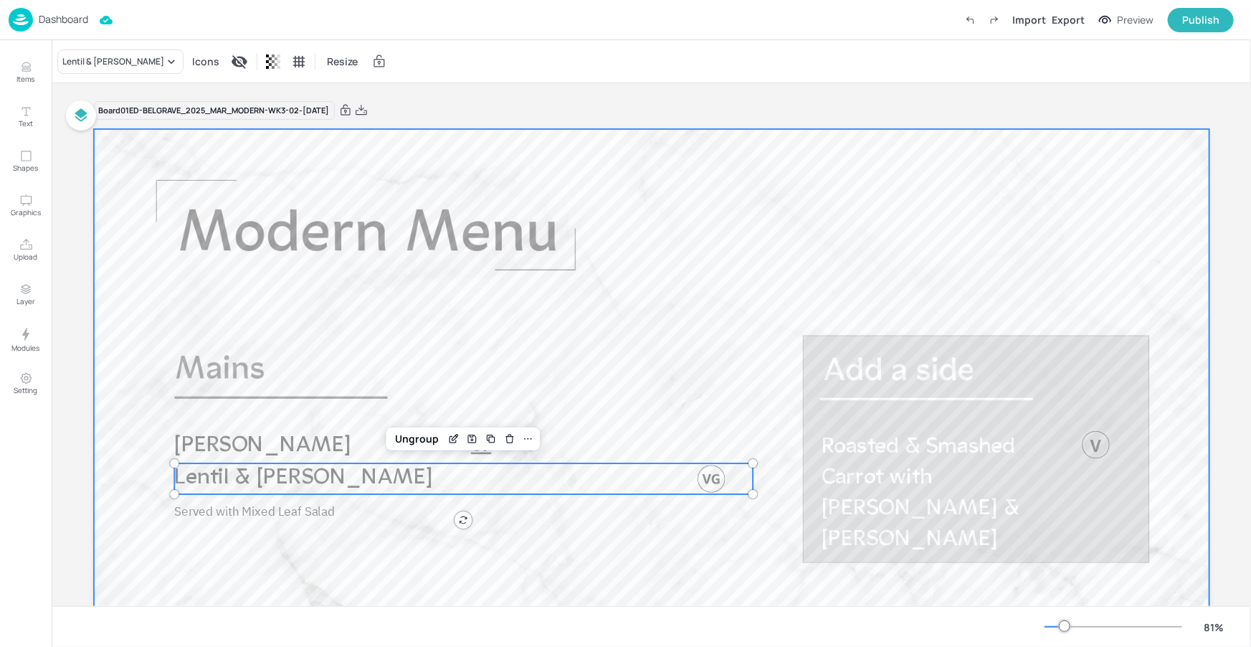
click at [513, 181] on div at bounding box center [652, 443] width 1116 height 628
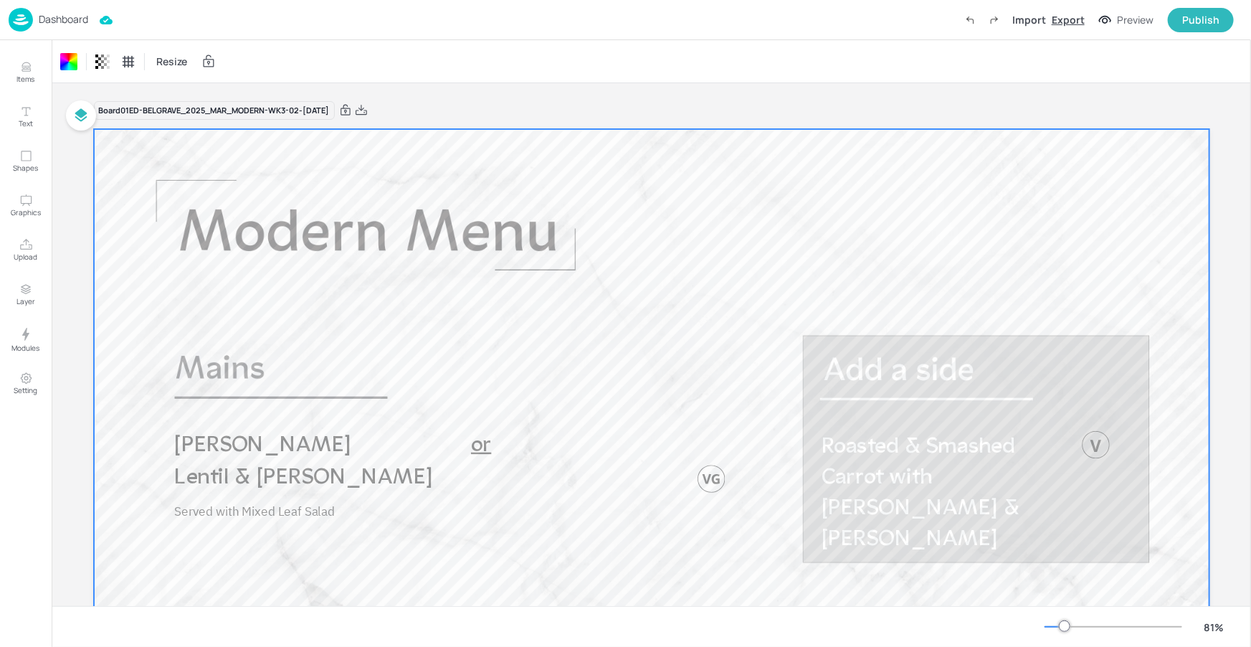
click at [1061, 19] on div "Export" at bounding box center [1068, 19] width 33 height 15
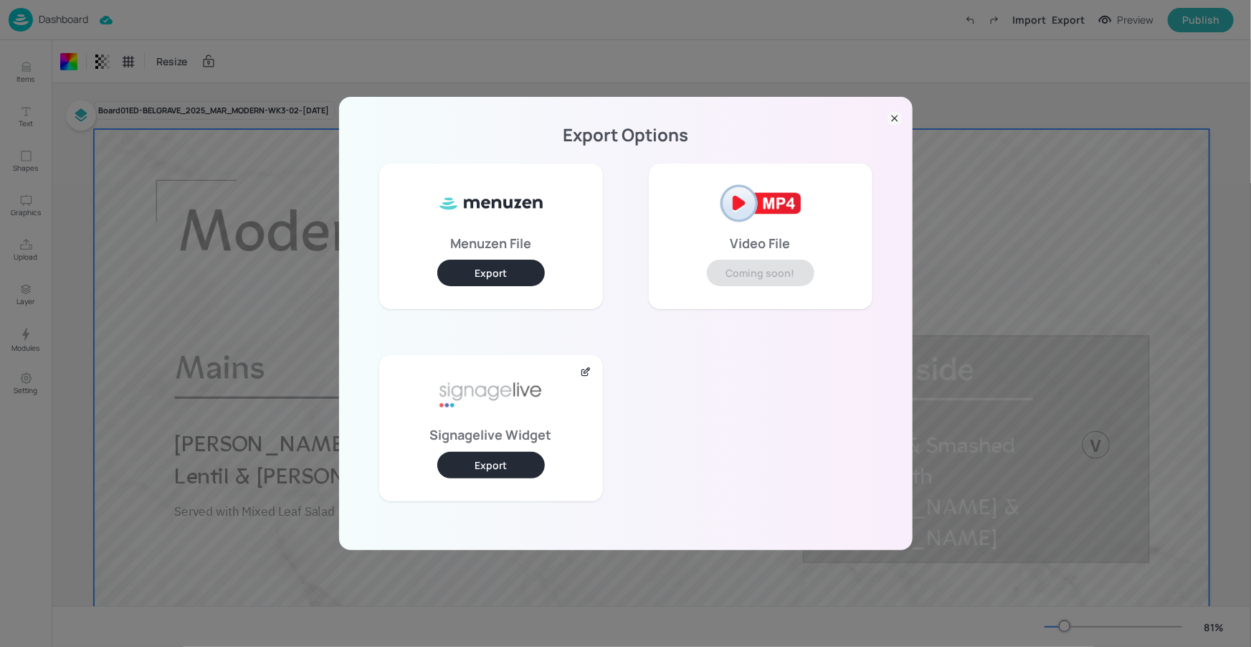
click at [491, 465] on button "Export" at bounding box center [491, 465] width 108 height 27
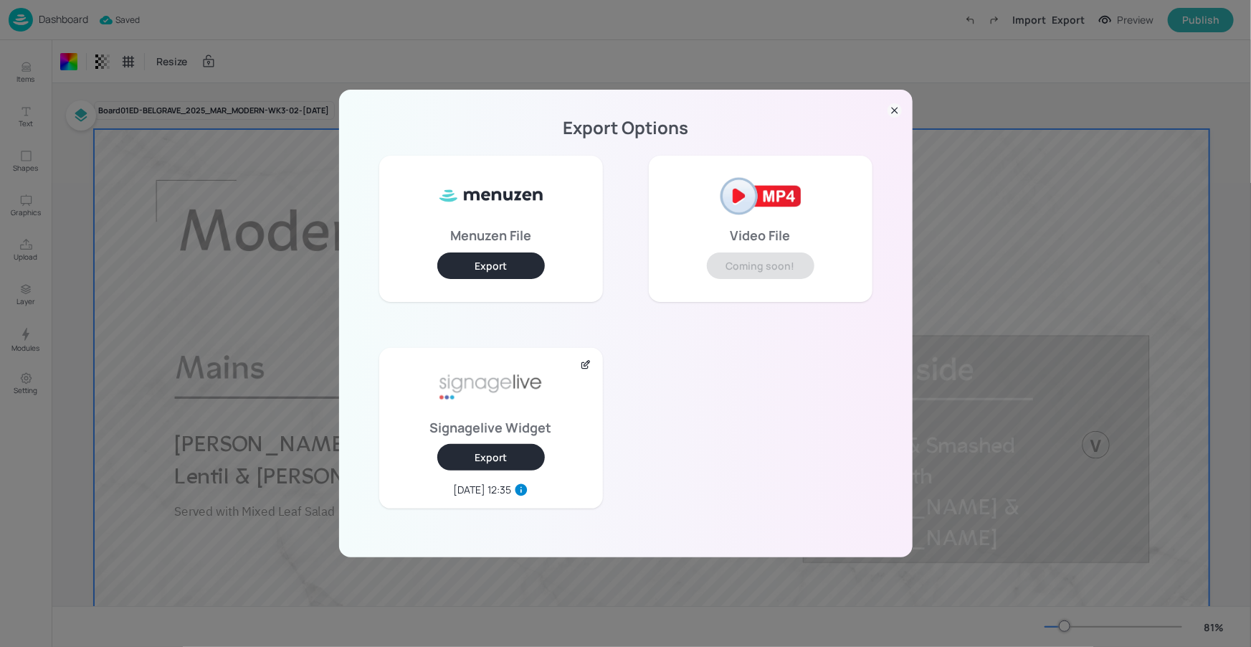
click at [894, 114] on icon at bounding box center [895, 110] width 14 height 14
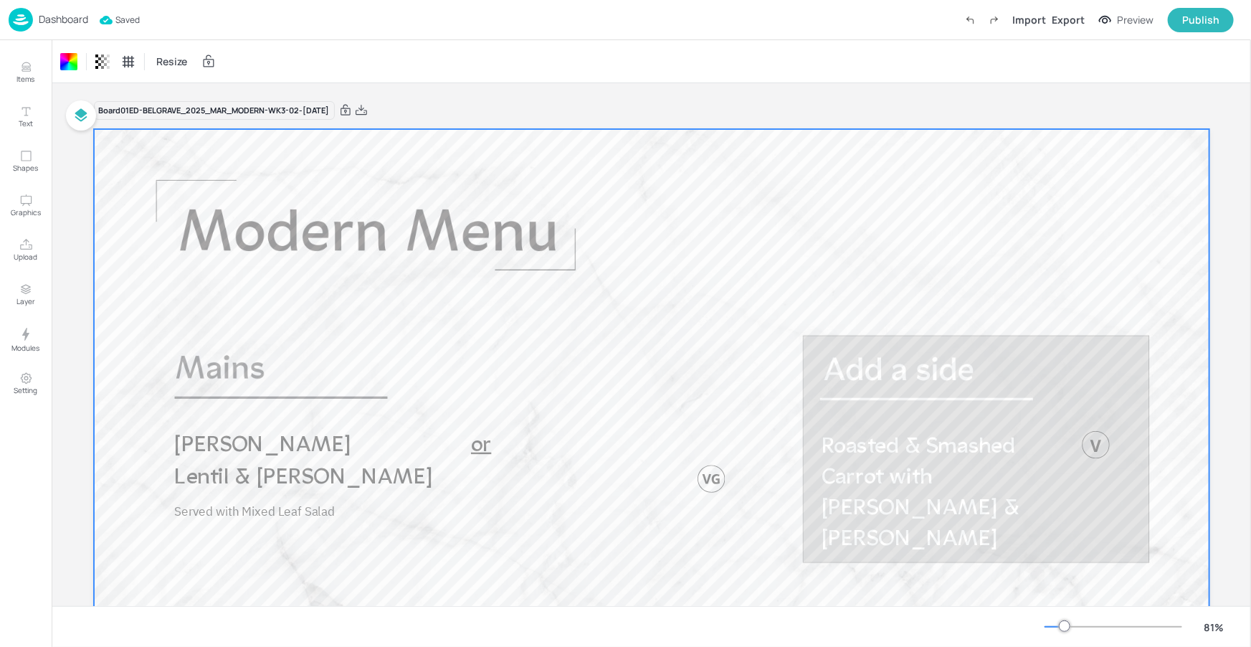
click at [61, 22] on p "Dashboard" at bounding box center [63, 19] width 49 height 10
